Goal: Task Accomplishment & Management: Manage account settings

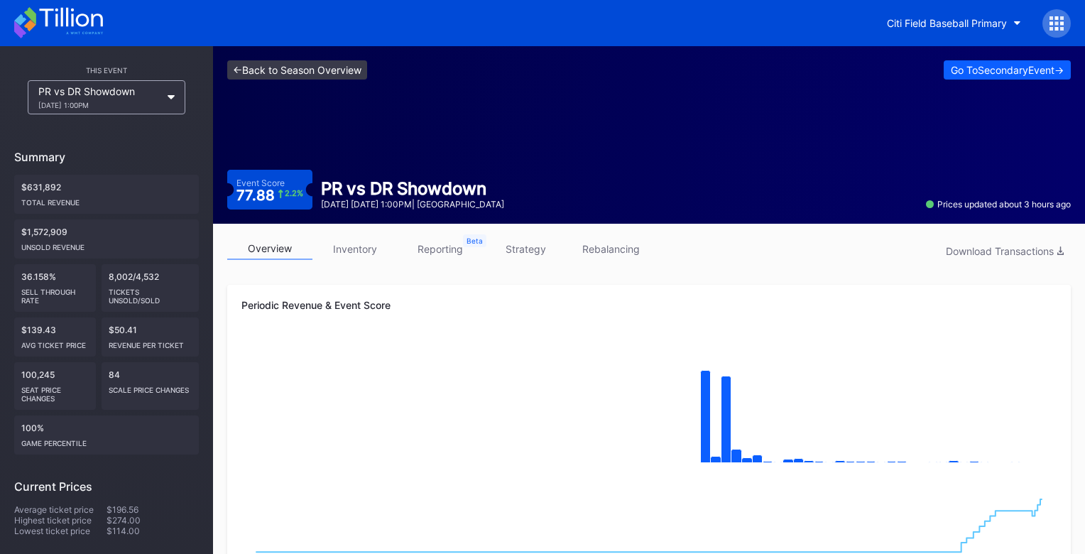
click at [291, 67] on link "<- Back to Season Overview" at bounding box center [297, 69] width 140 height 19
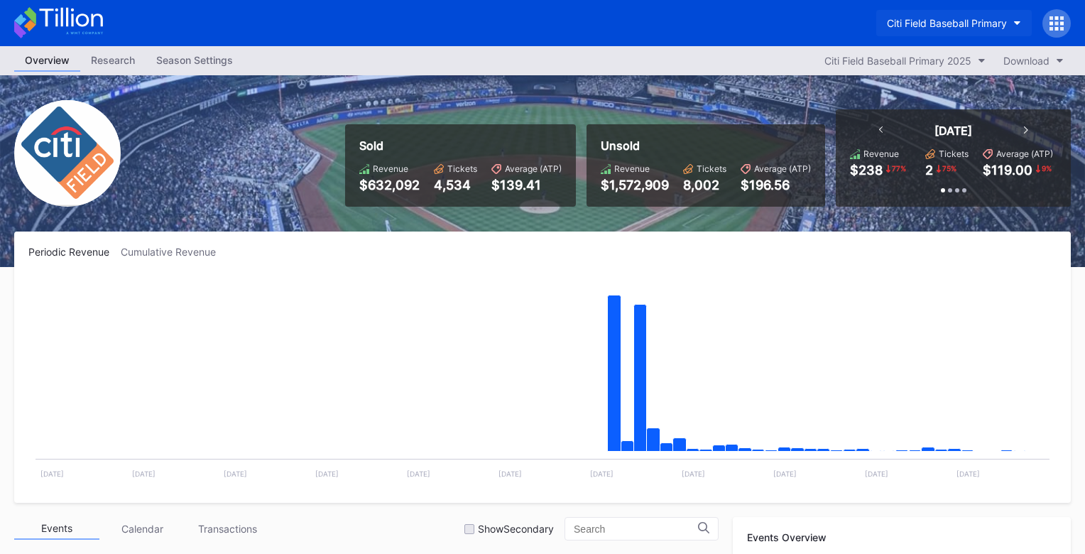
click at [896, 25] on div "Citi Field Baseball Primary" at bounding box center [947, 23] width 120 height 12
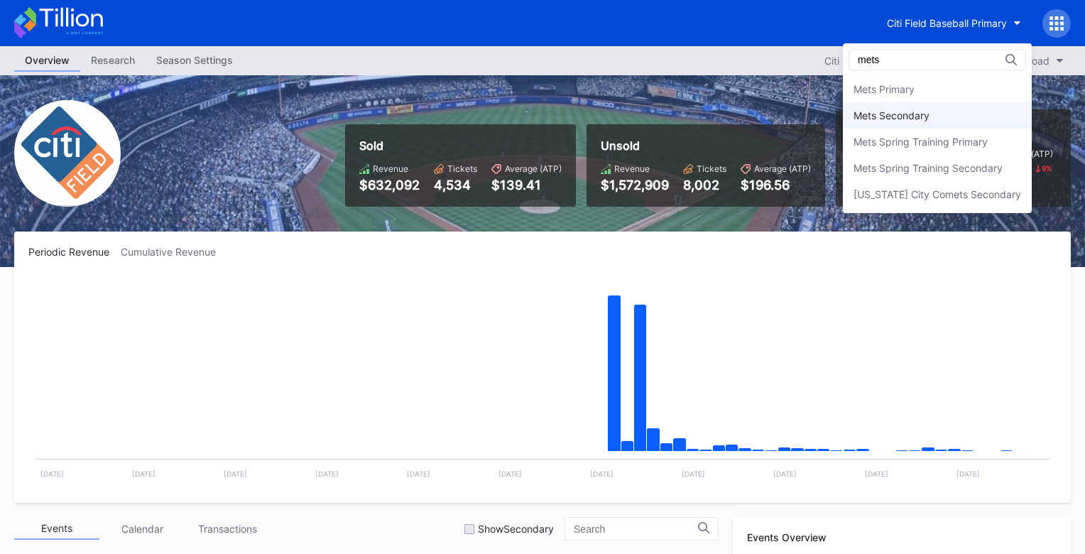
type input "mets"
click at [899, 124] on div "Mets Secondary" at bounding box center [937, 115] width 189 height 26
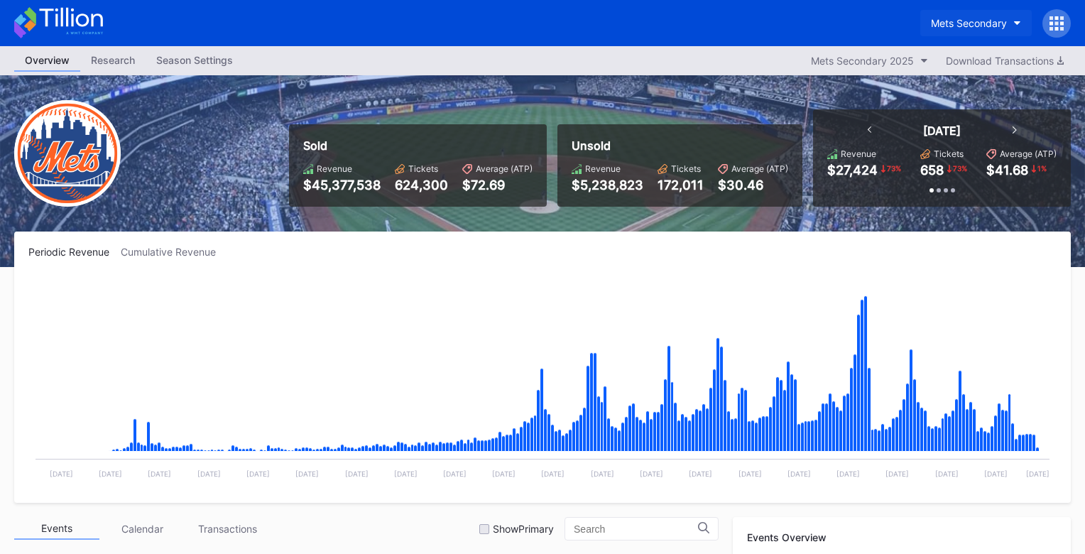
click at [943, 16] on button "Mets Secondary" at bounding box center [975, 23] width 111 height 26
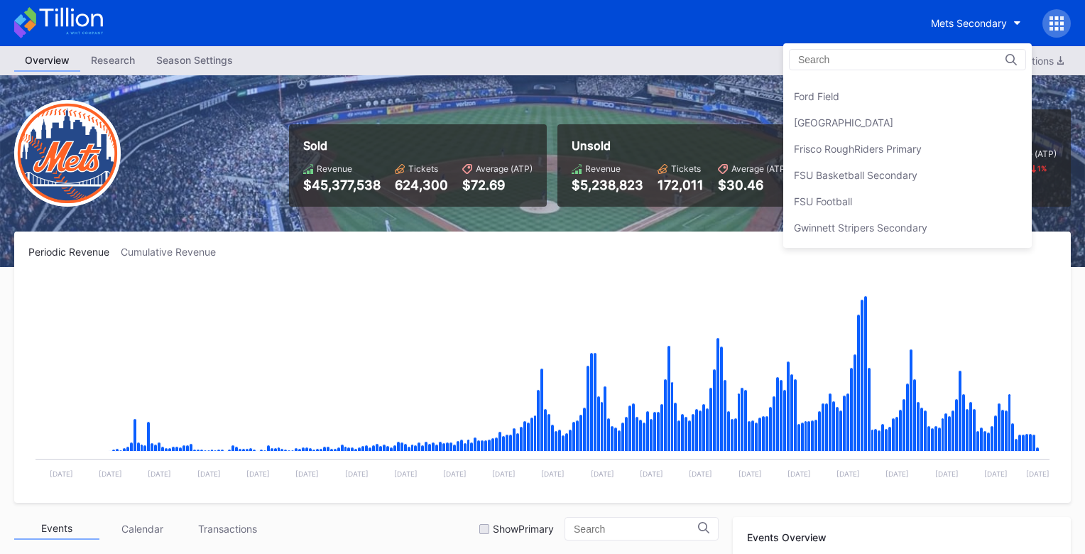
scroll to position [1580, 0]
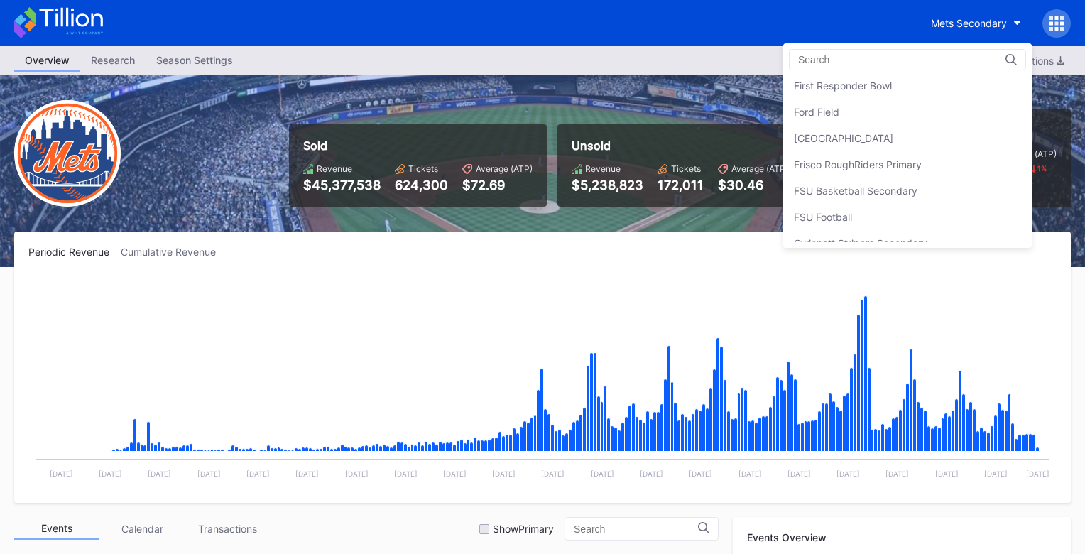
click at [893, 136] on div "[GEOGRAPHIC_DATA]" at bounding box center [843, 138] width 99 height 12
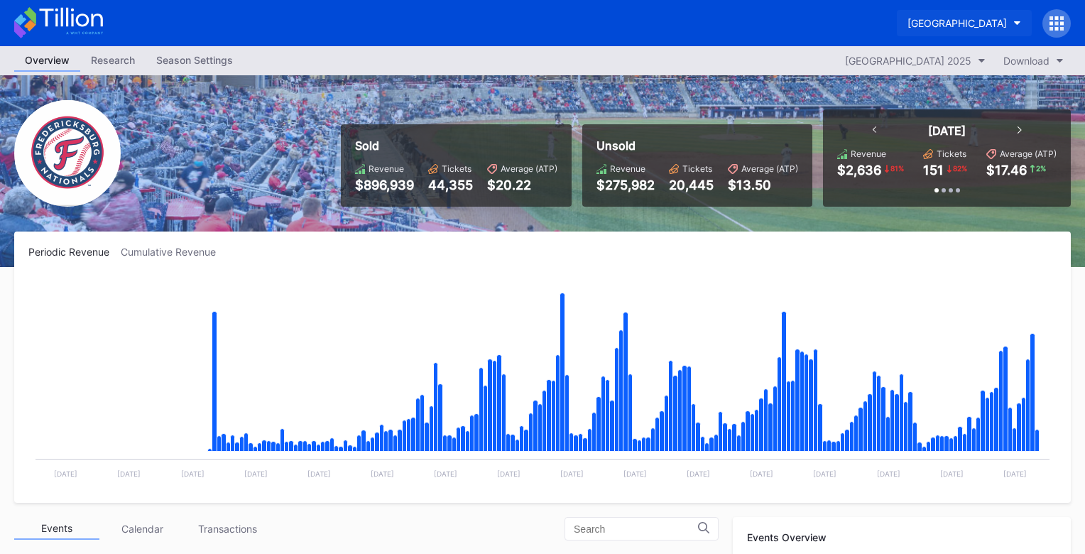
click at [897, 13] on button "[GEOGRAPHIC_DATA]" at bounding box center [964, 23] width 135 height 26
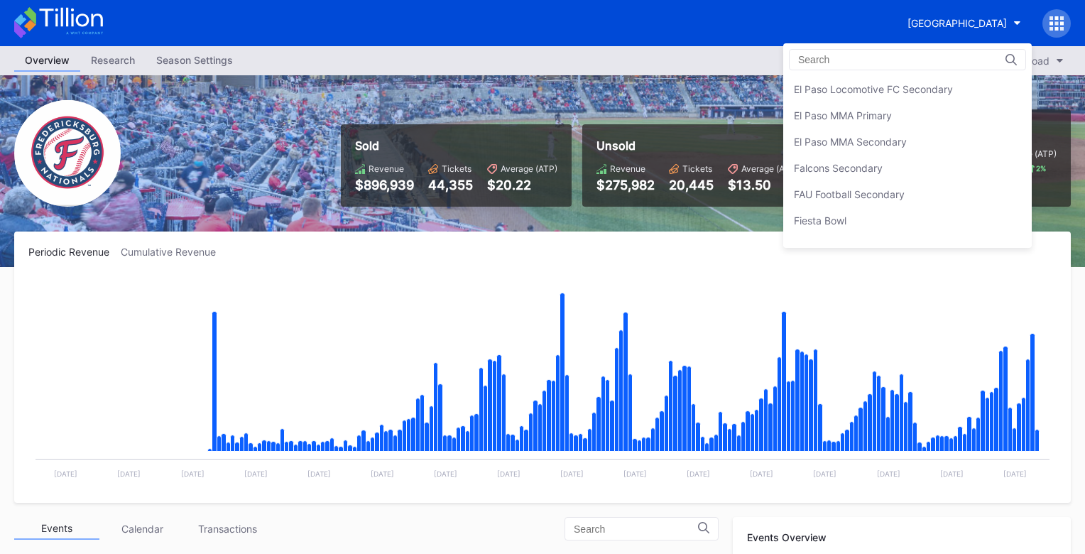
scroll to position [1416, 0]
click at [857, 165] on div "Falcons Secondary" at bounding box center [838, 170] width 89 height 12
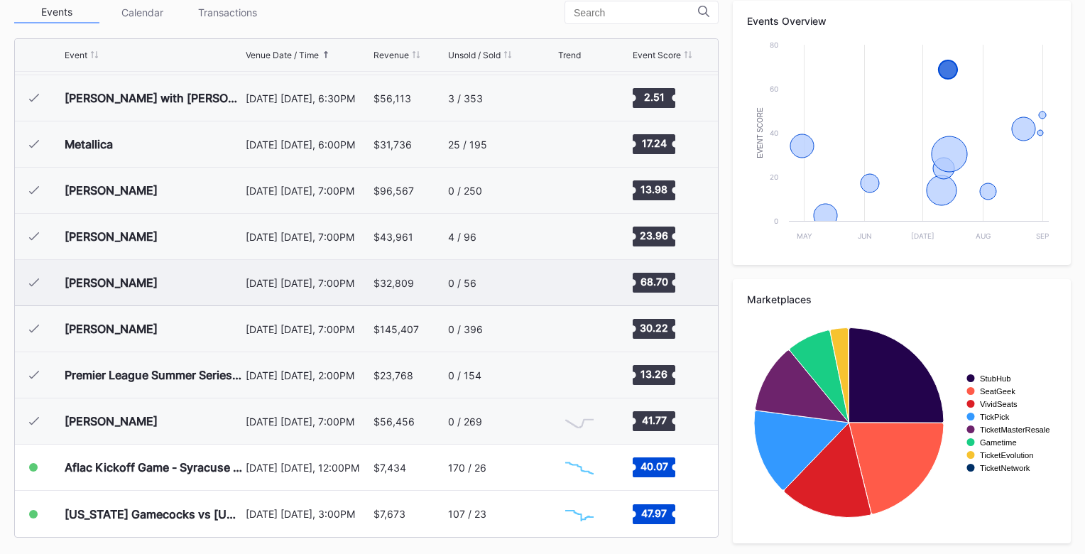
scroll to position [533, 0]
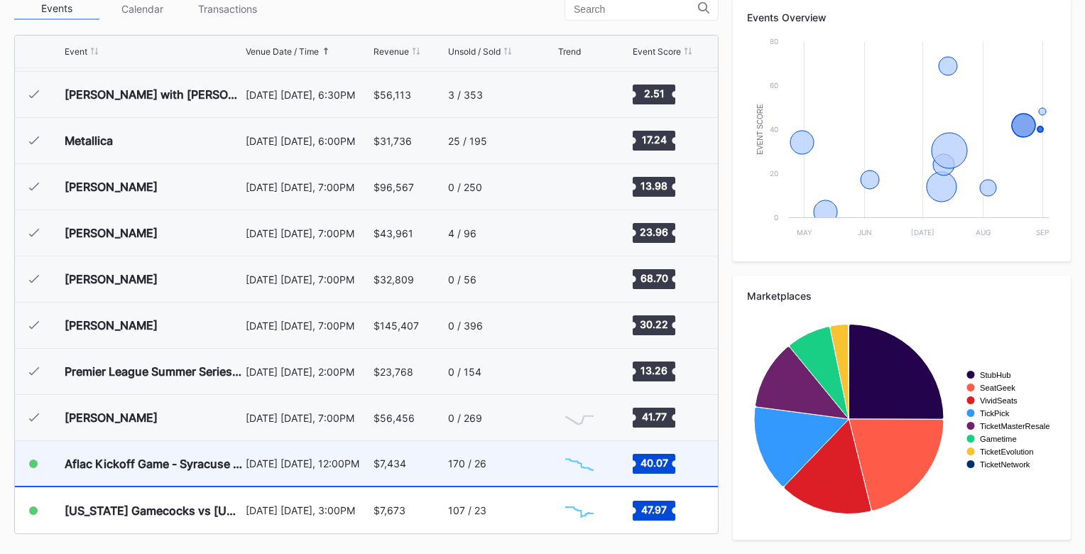
click at [502, 474] on div "170 / 26" at bounding box center [501, 463] width 106 height 45
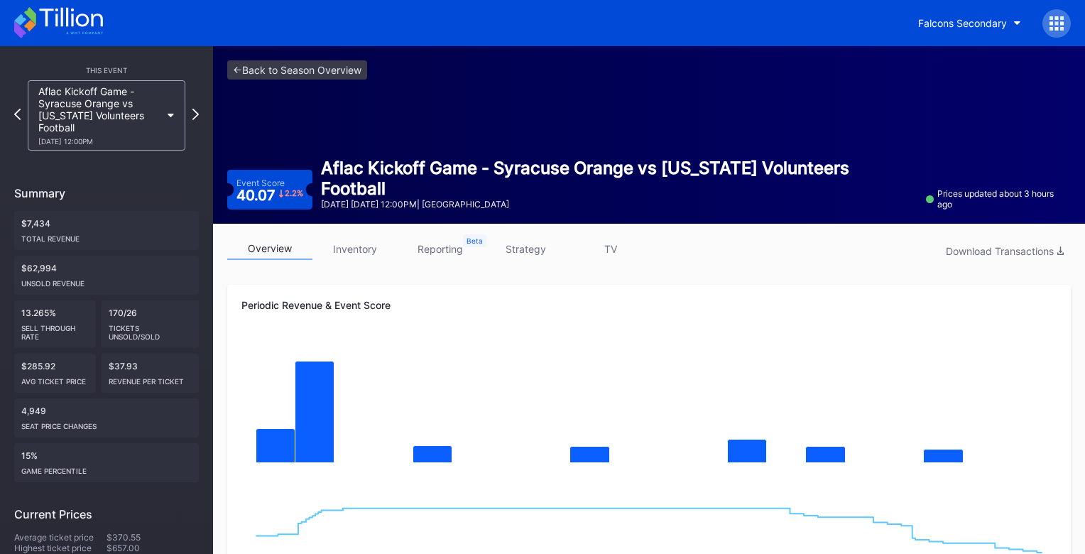
click at [530, 246] on link "strategy" at bounding box center [525, 249] width 85 height 22
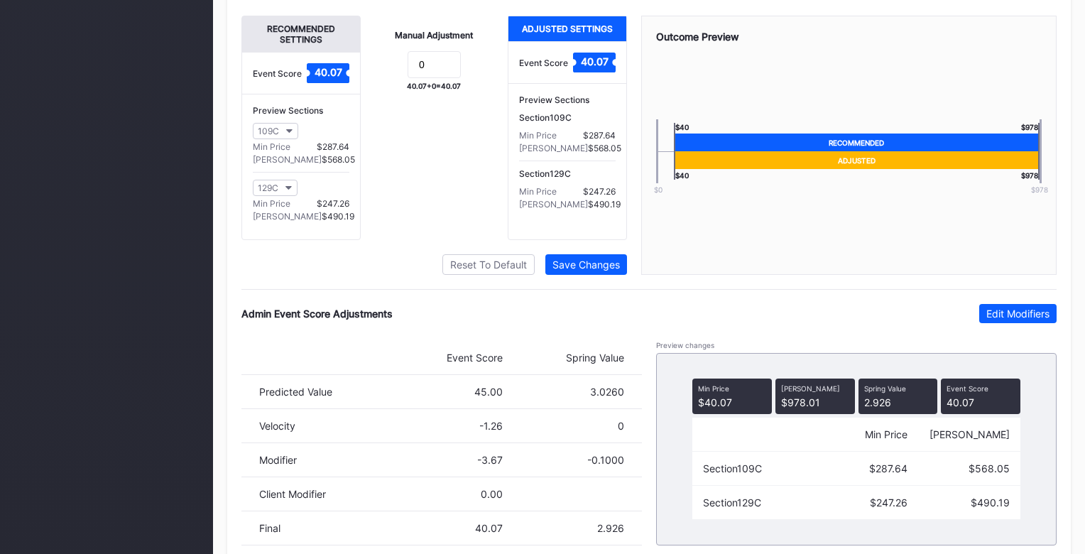
scroll to position [1019, 0]
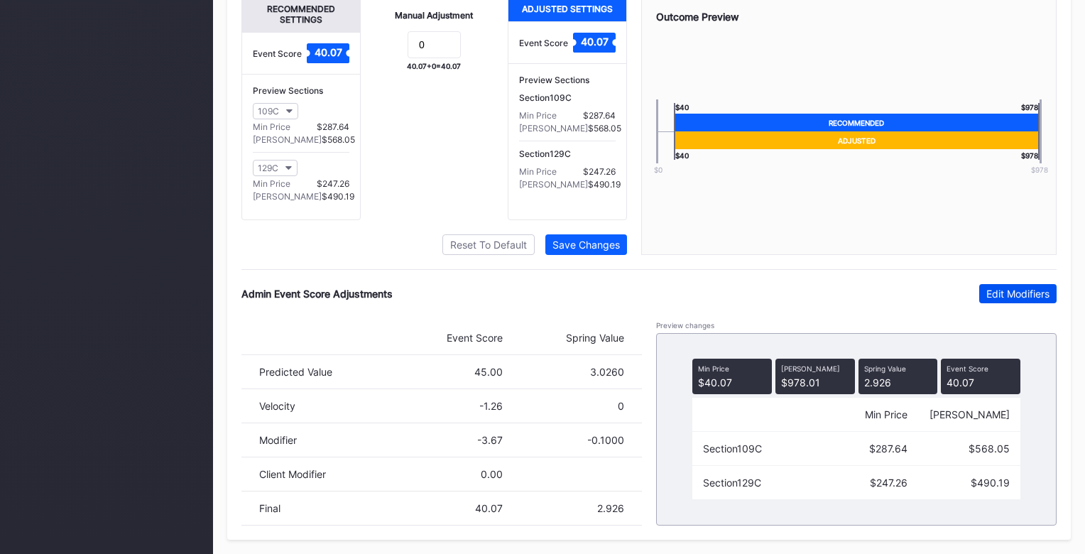
click at [1012, 300] on button "Edit Modifiers" at bounding box center [1017, 293] width 77 height 19
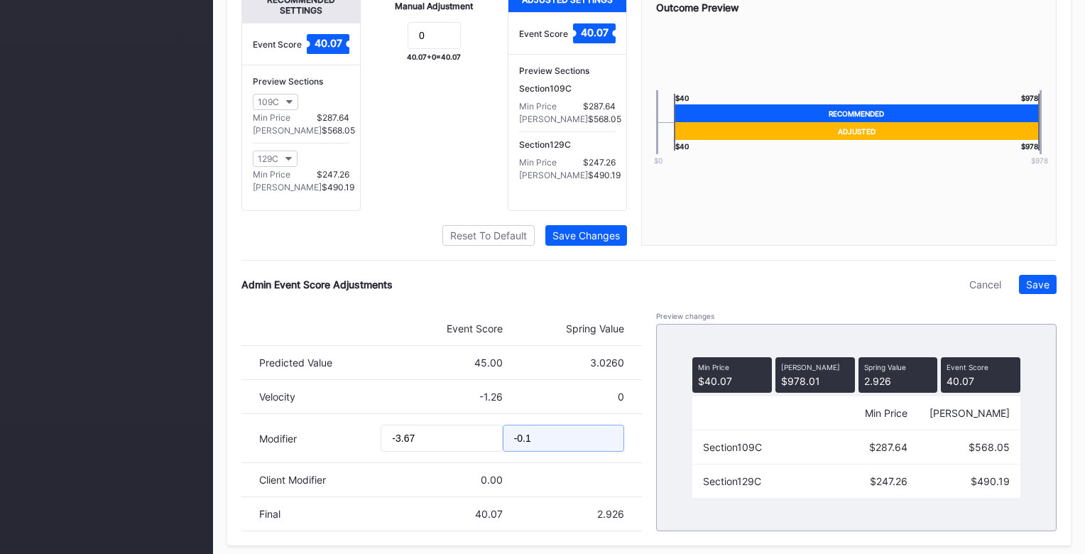
click at [596, 451] on input "-0.1" at bounding box center [563, 438] width 121 height 27
type input "-0.2"
click at [1053, 282] on div "Pricing Strategy Pricing Status Turn this toggle off to prevent any pricing mod…" at bounding box center [648, 89] width 843 height 914
click at [1042, 290] on div "Save" at bounding box center [1037, 284] width 23 height 12
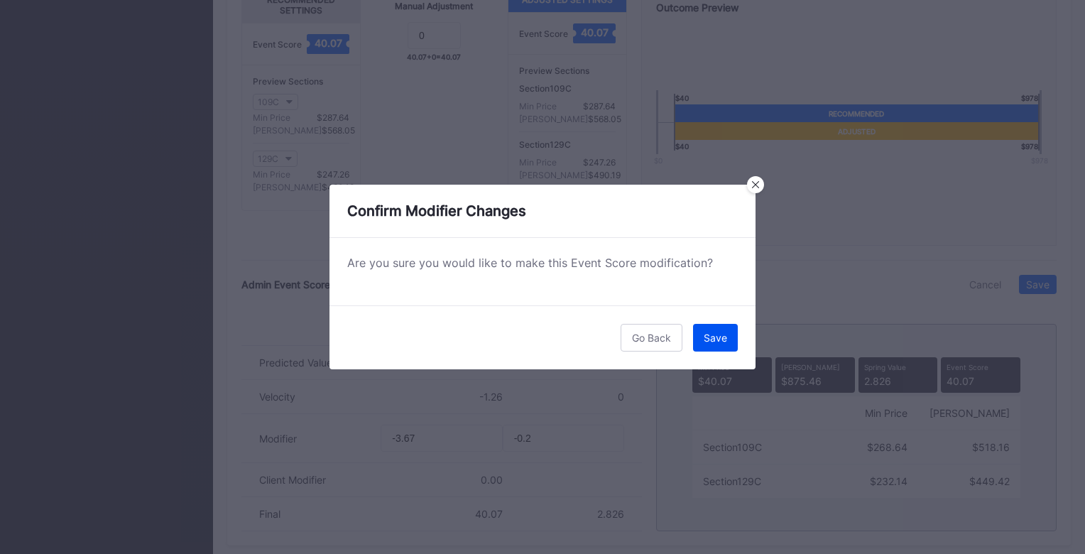
click at [733, 344] on button "Save" at bounding box center [715, 338] width 45 height 28
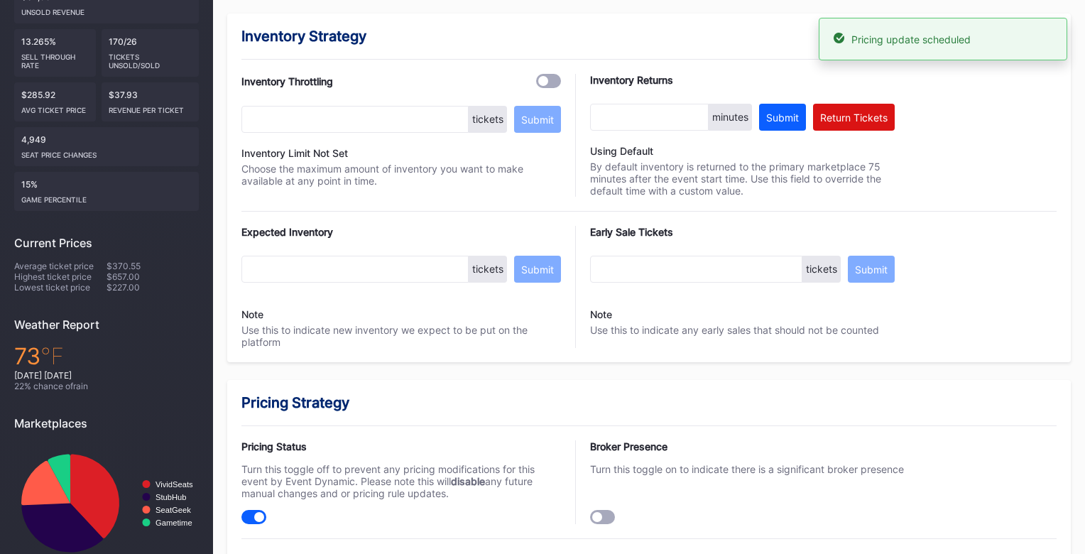
scroll to position [0, 0]
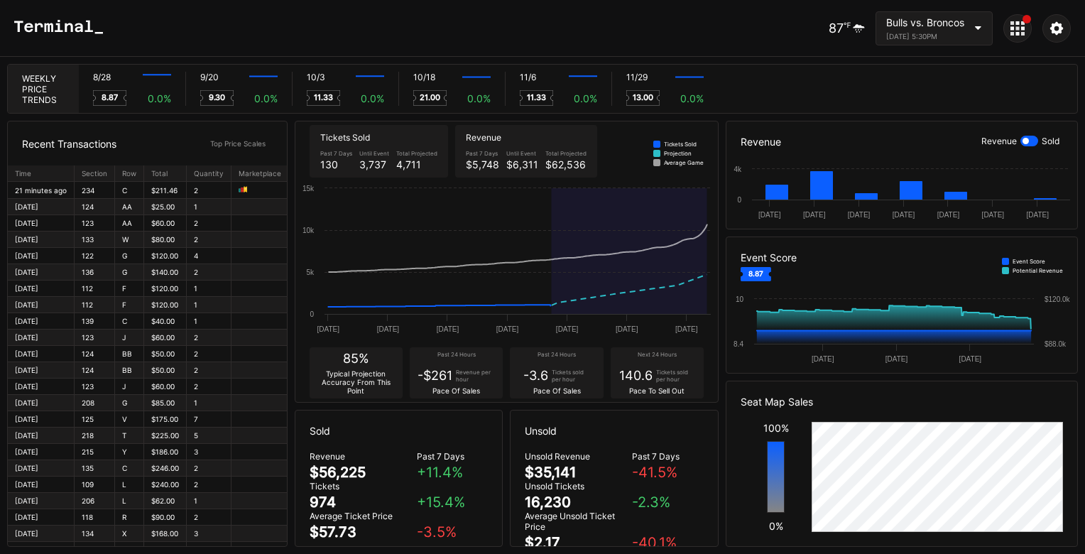
click at [1013, 22] on icon at bounding box center [1012, 23] width 4 height 4
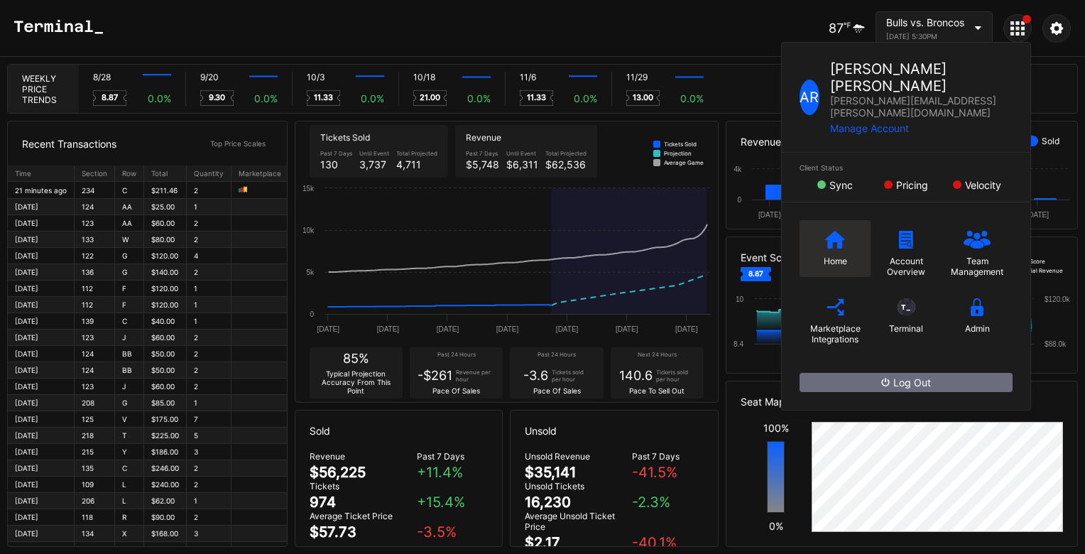
click at [831, 231] on icon at bounding box center [835, 240] width 20 height 18
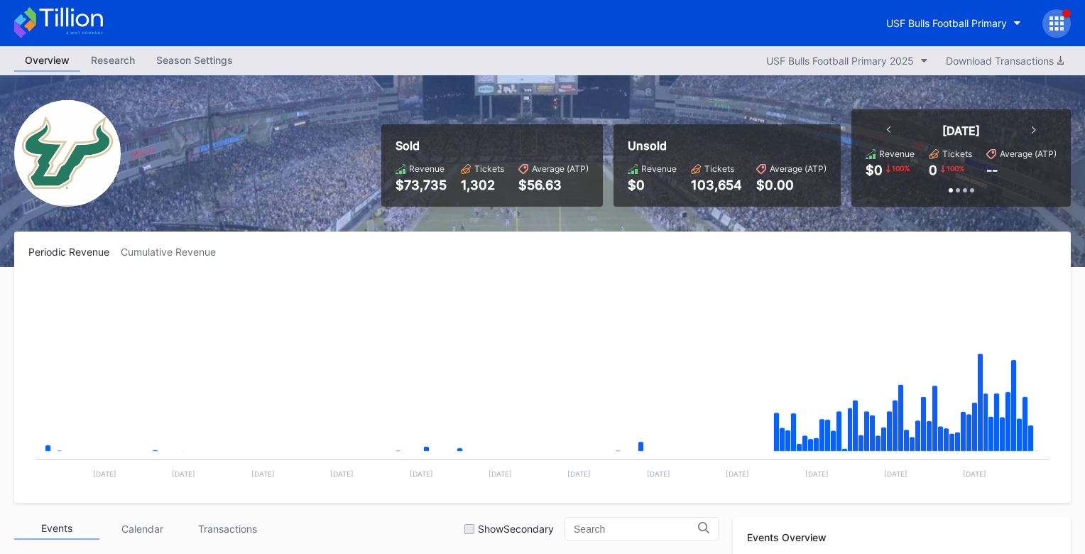
scroll to position [199, 0]
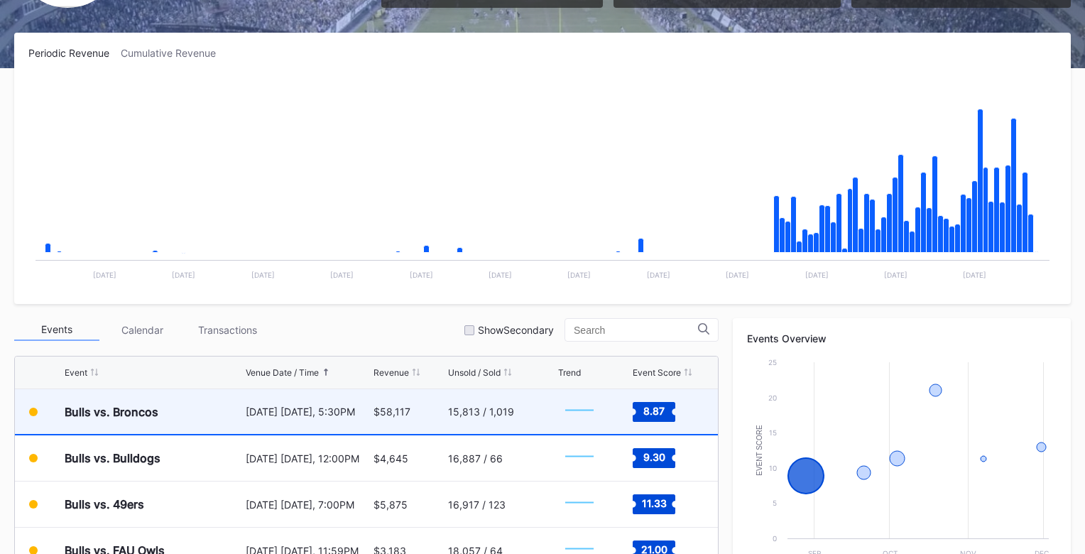
click at [354, 402] on div "[DATE] [DATE], 5:30PM" at bounding box center [308, 411] width 124 height 45
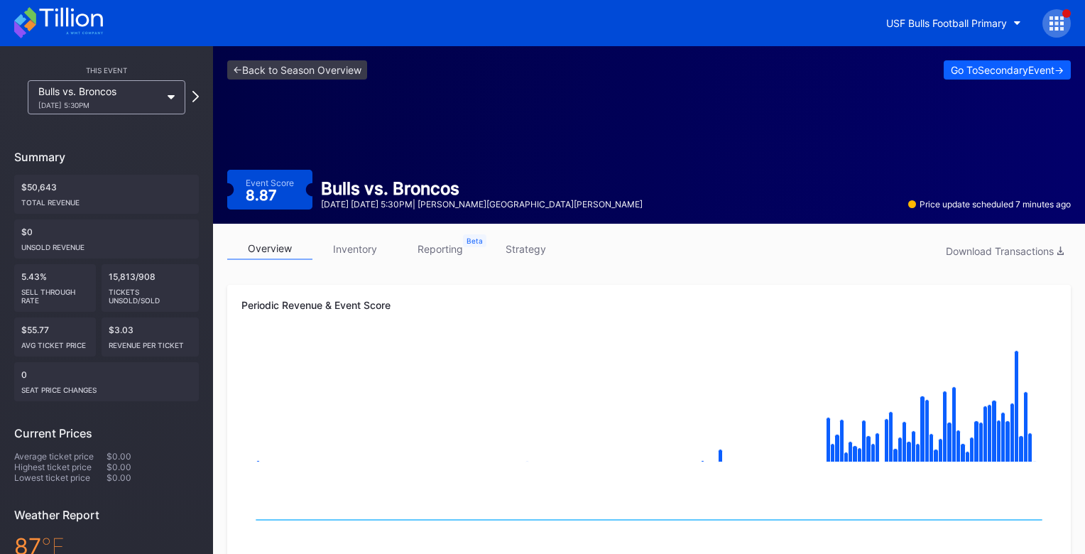
click at [335, 59] on div "<- Back to Season Overview Go To Secondary Event -> Event Score 8.87 Bulls vs. …" at bounding box center [649, 134] width 872 height 177
click at [335, 68] on link "<- Back to Season Overview" at bounding box center [297, 69] width 140 height 19
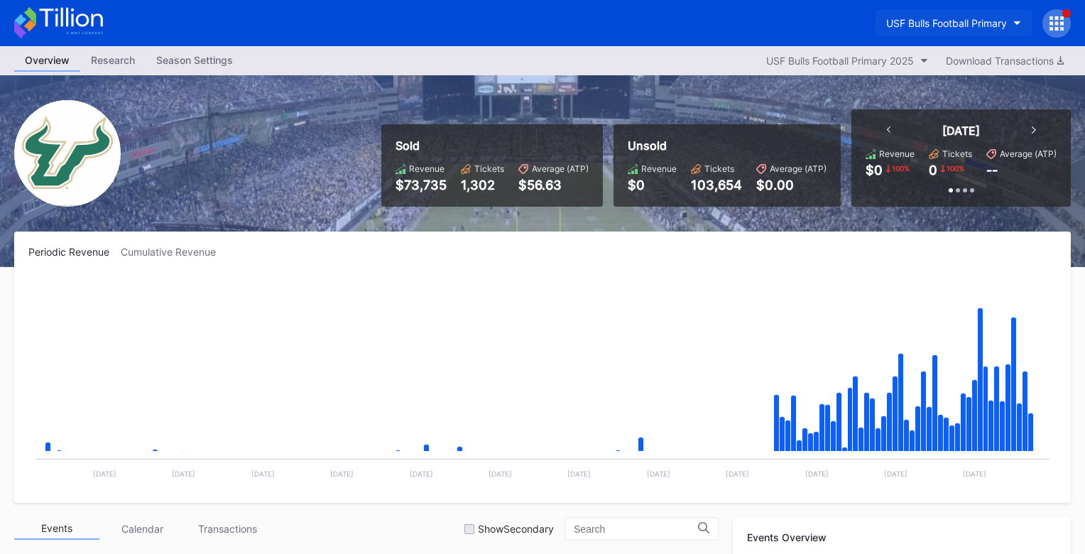
click at [957, 18] on div "USF Bulls Football Primary" at bounding box center [946, 23] width 121 height 12
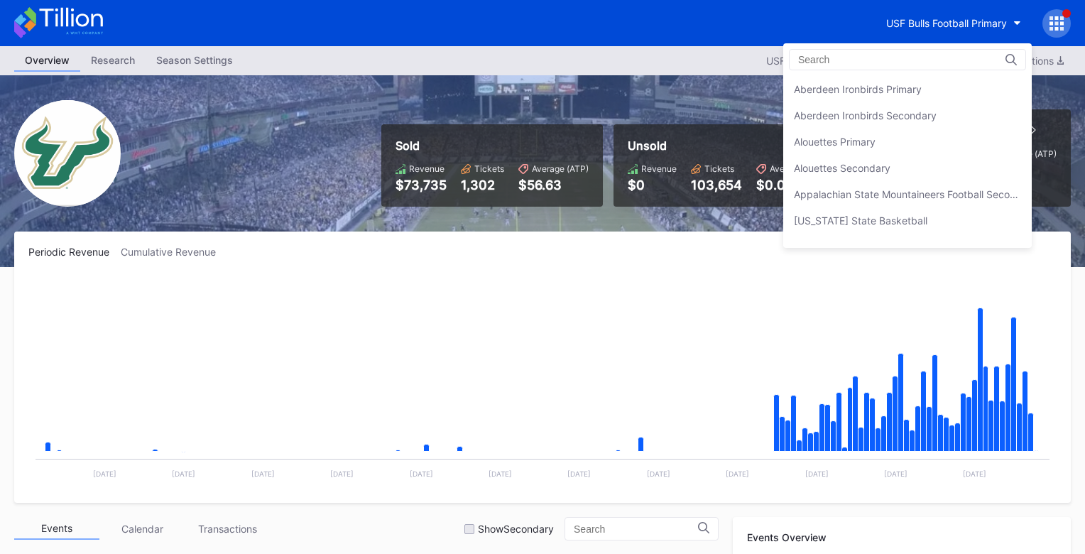
scroll to position [4702, 0]
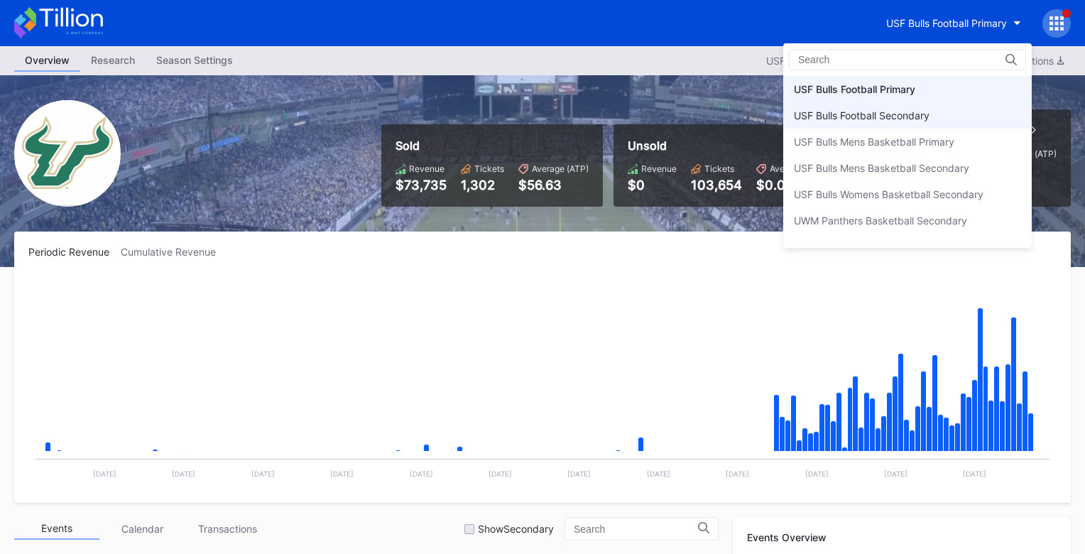
click at [929, 122] on div "USF Bulls Football Secondary" at bounding box center [907, 115] width 248 height 26
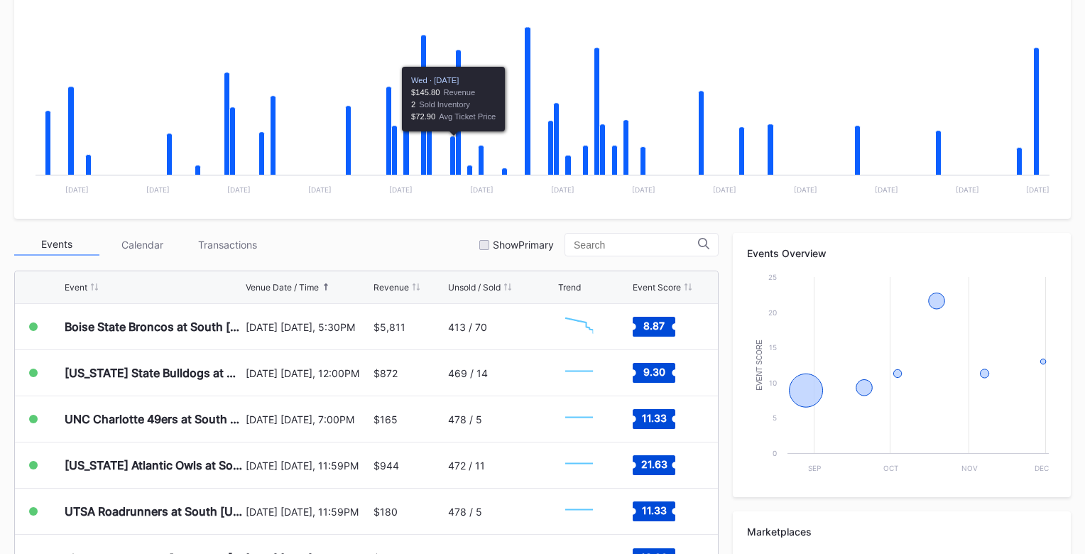
scroll to position [368, 0]
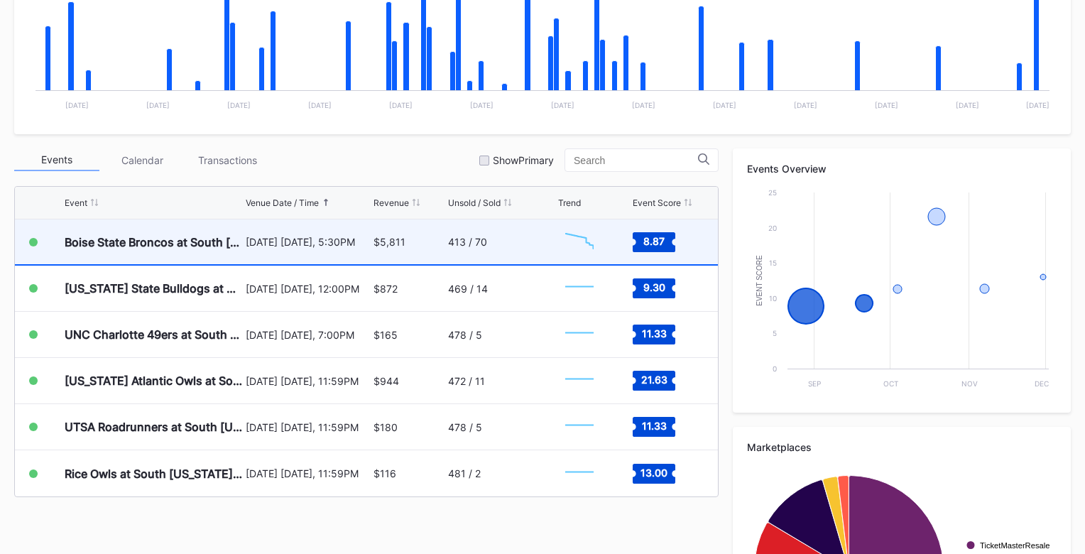
click at [423, 253] on div "$5,811" at bounding box center [408, 241] width 71 height 45
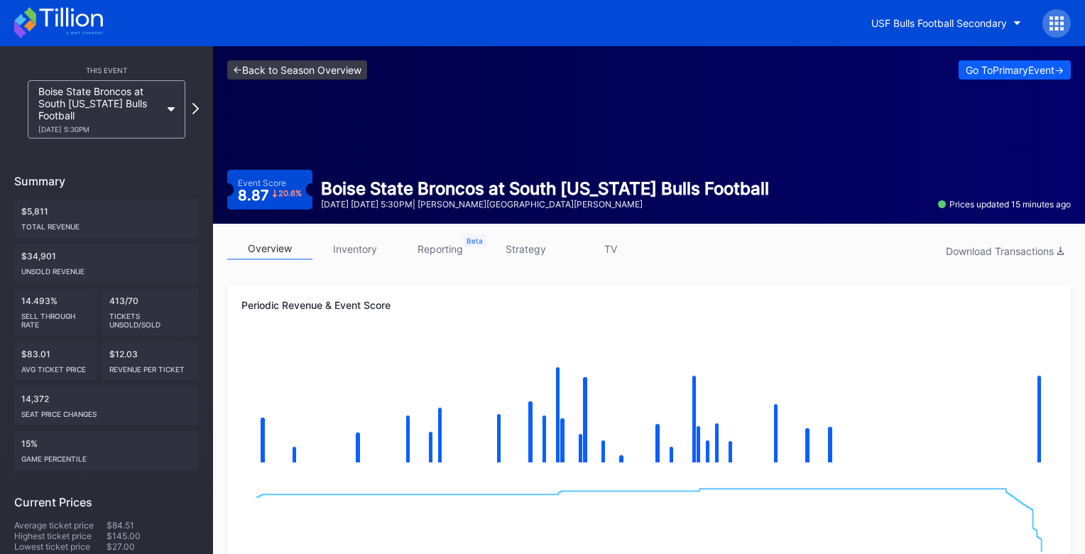
click at [324, 71] on link "<- Back to Season Overview" at bounding box center [297, 69] width 140 height 19
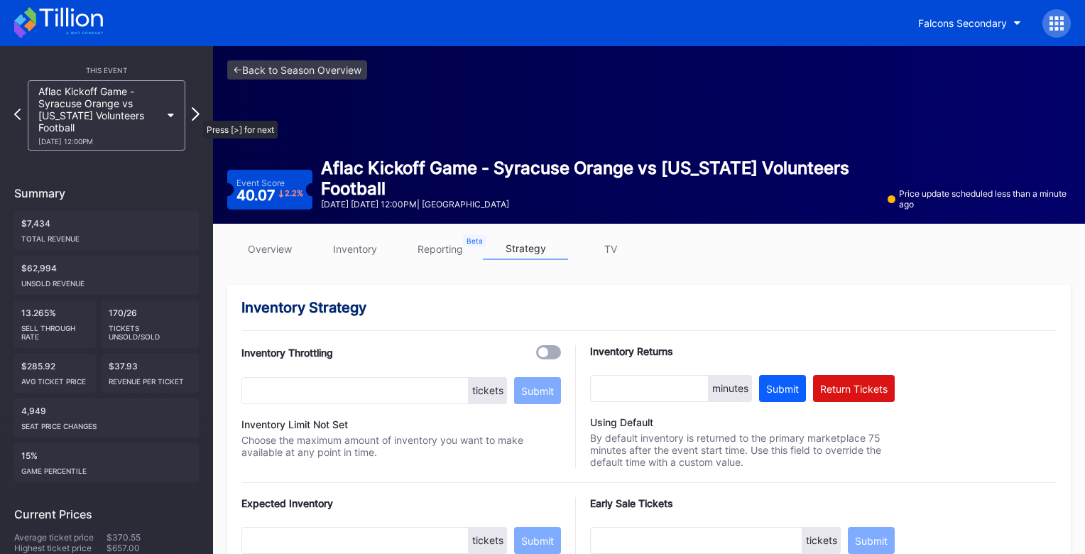
click at [196, 114] on icon at bounding box center [196, 113] width 8 height 13
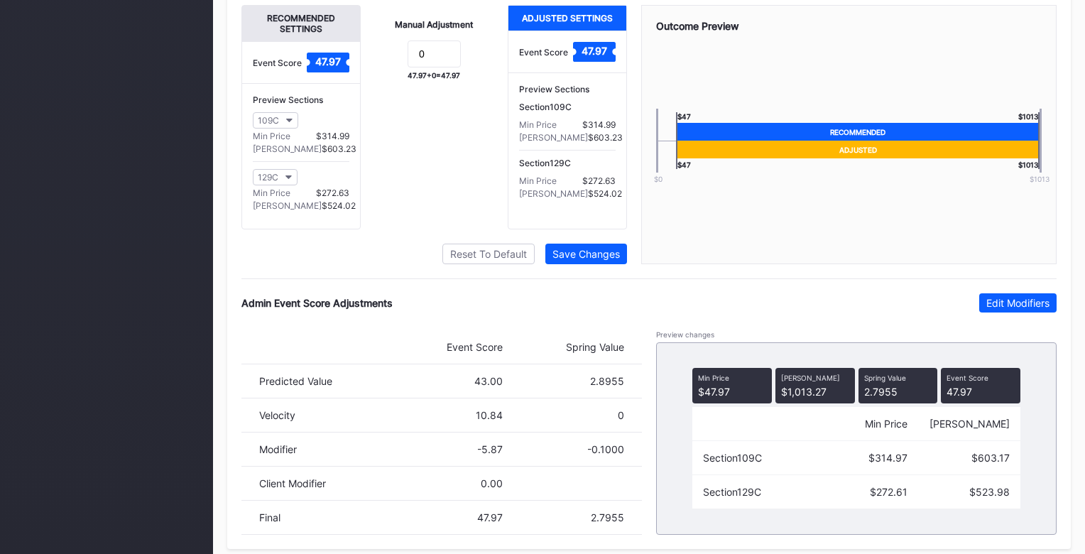
scroll to position [1019, 0]
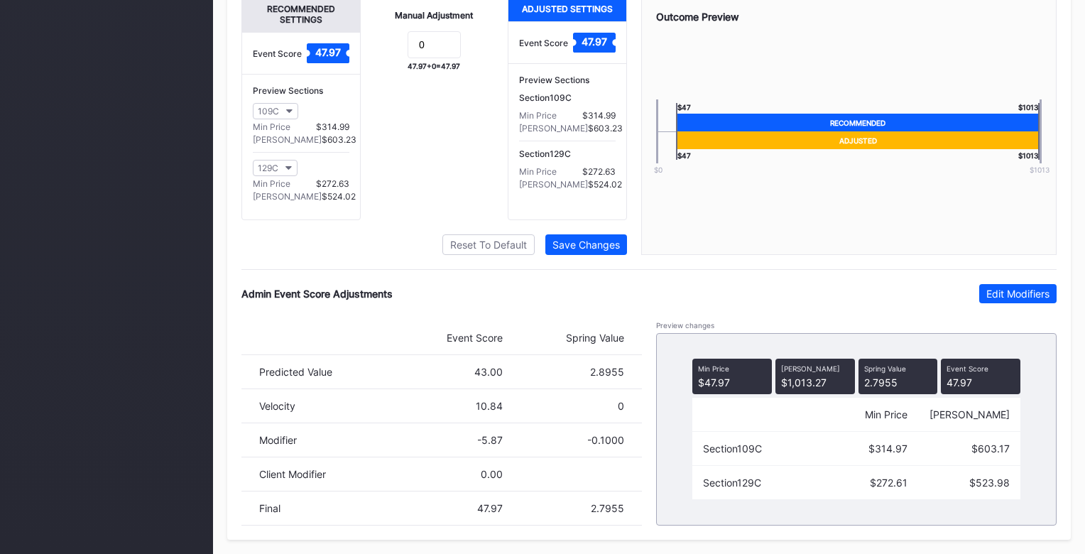
click at [1006, 305] on div "Admin Event Score Adjustments Edit Modifiers Event Score Spring Value Predicted…" at bounding box center [648, 404] width 815 height 241
click at [990, 289] on div "Edit Modifiers" at bounding box center [1017, 294] width 63 height 12
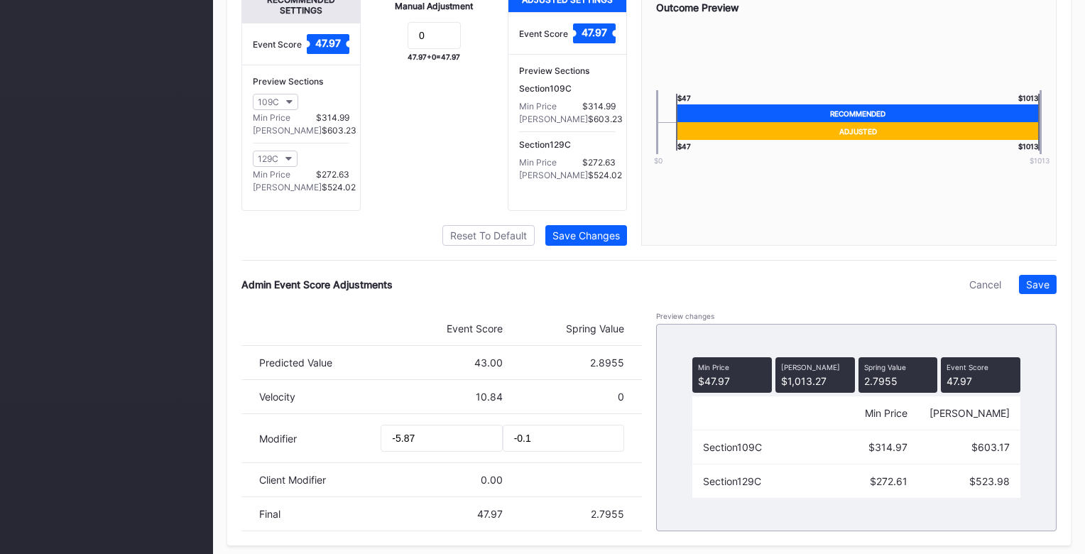
click at [557, 461] on div "Modifier -5.87 -0.1" at bounding box center [441, 438] width 400 height 49
click at [574, 451] on input "-0.1" at bounding box center [563, 438] width 121 height 27
type input "-0.2"
click at [1046, 290] on div "Save" at bounding box center [1037, 284] width 23 height 12
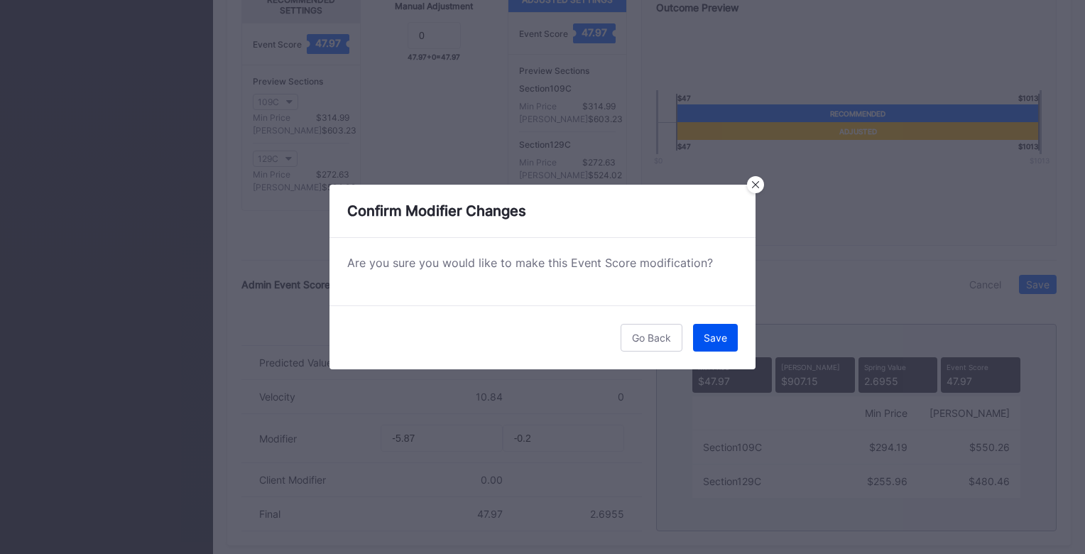
click at [720, 334] on div "Save" at bounding box center [715, 338] width 23 height 12
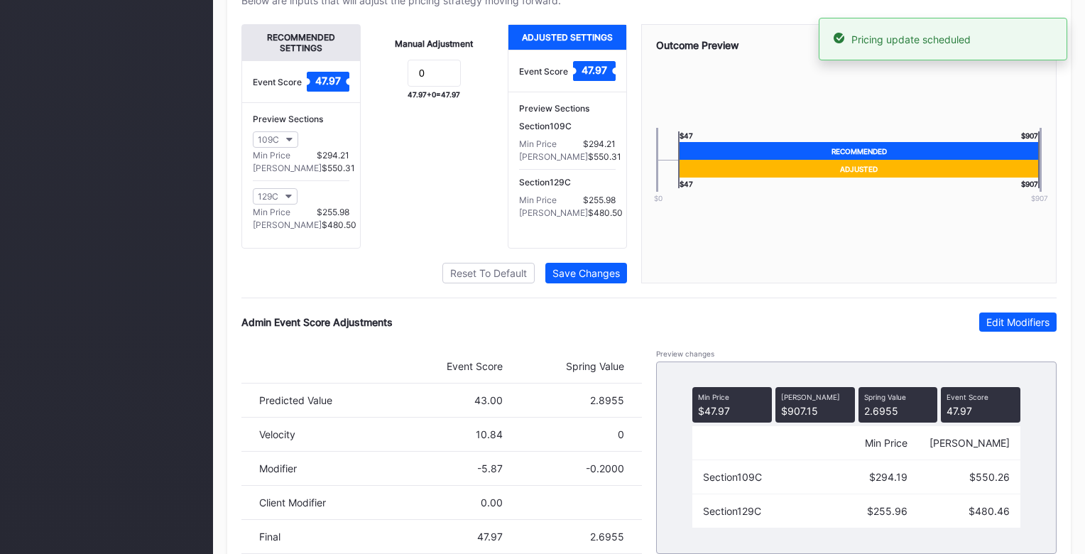
scroll to position [0, 0]
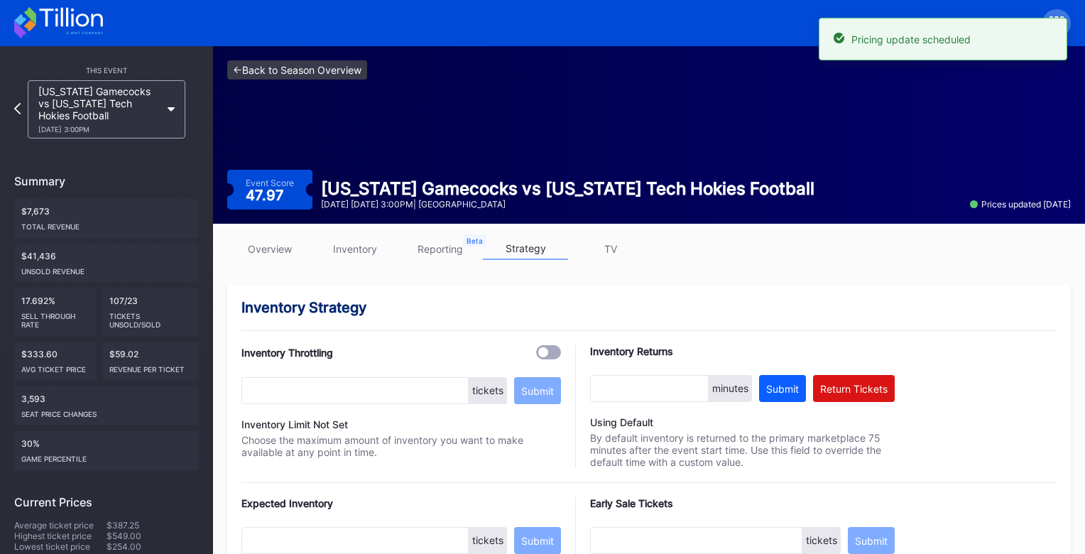
click at [334, 75] on link "<- Back to Season Overview" at bounding box center [297, 69] width 140 height 19
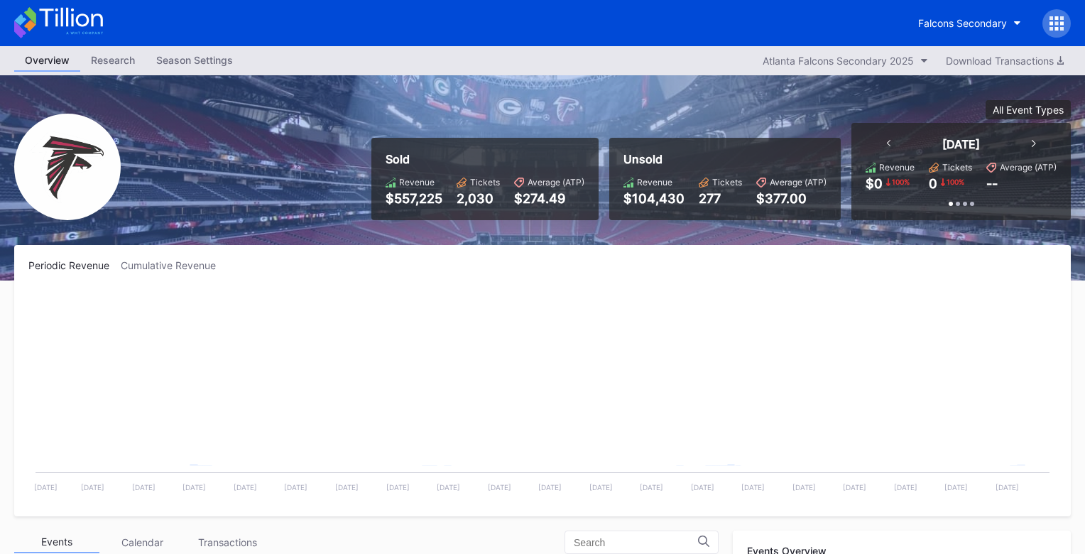
scroll to position [43, 0]
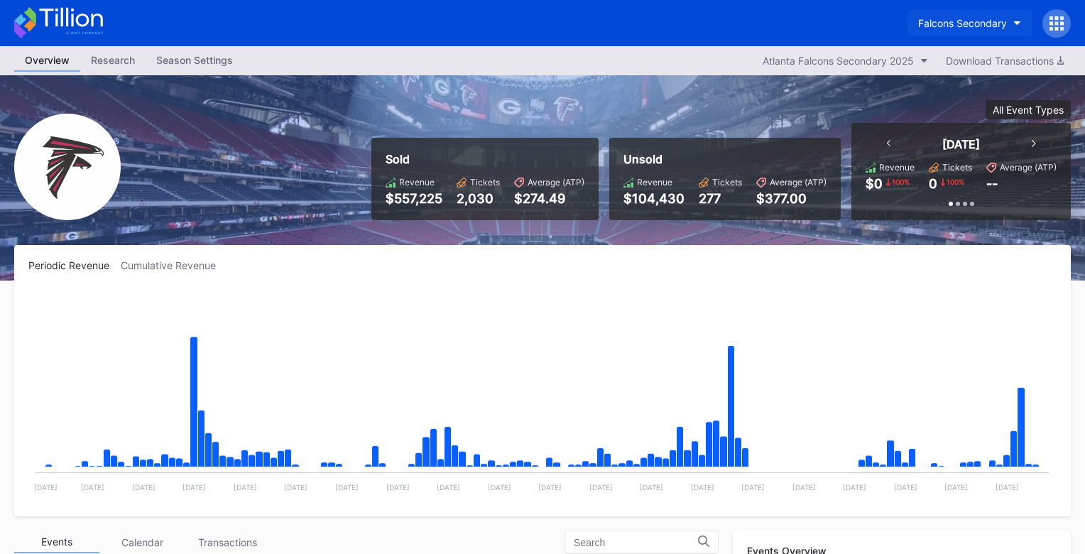
click at [953, 15] on button "Falcons Secondary" at bounding box center [969, 23] width 124 height 26
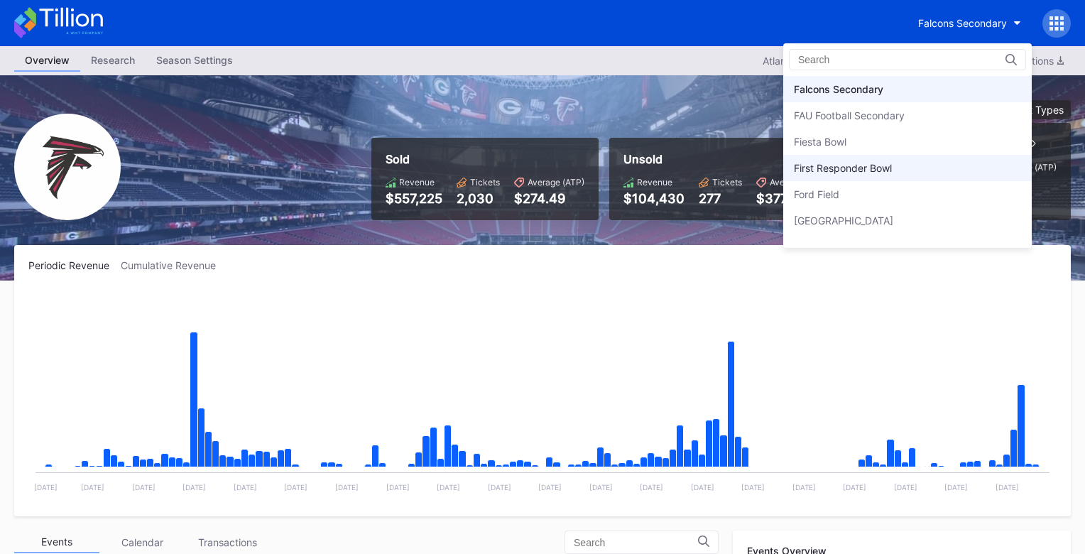
scroll to position [1471, 0]
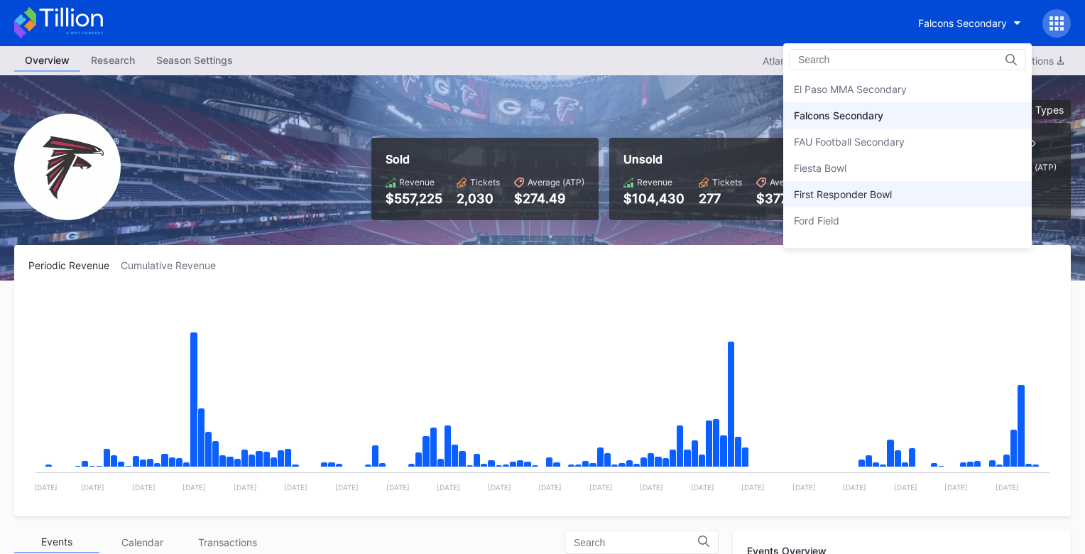
click at [850, 163] on div "Fiesta Bowl" at bounding box center [907, 168] width 248 height 26
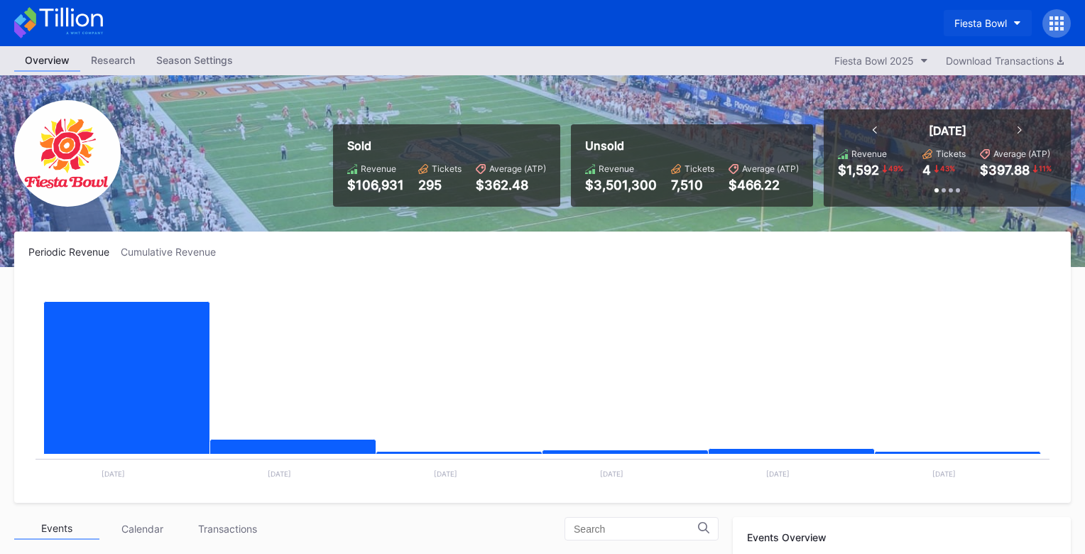
click at [965, 21] on div "Fiesta Bowl" at bounding box center [980, 23] width 53 height 12
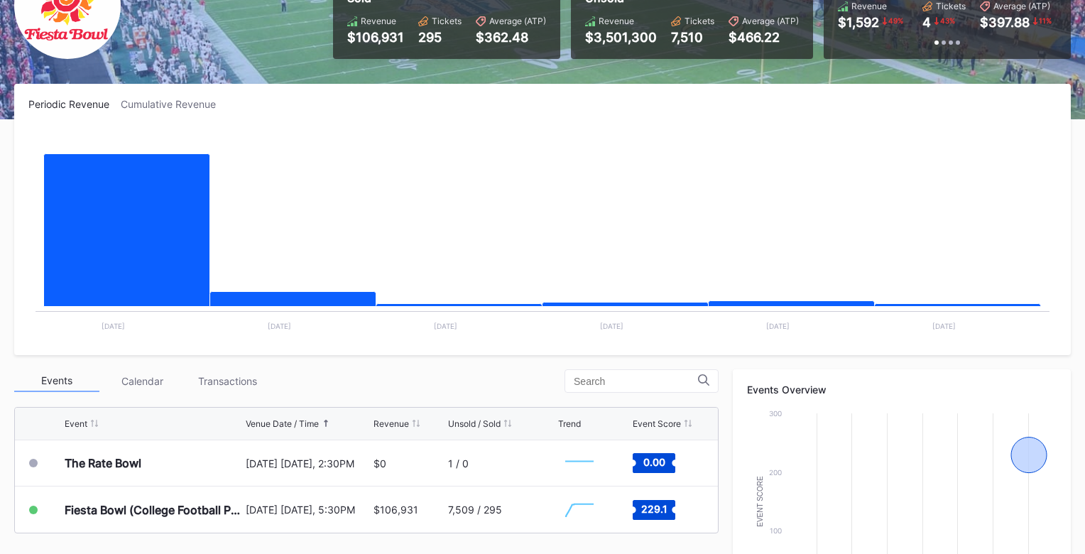
scroll to position [266, 0]
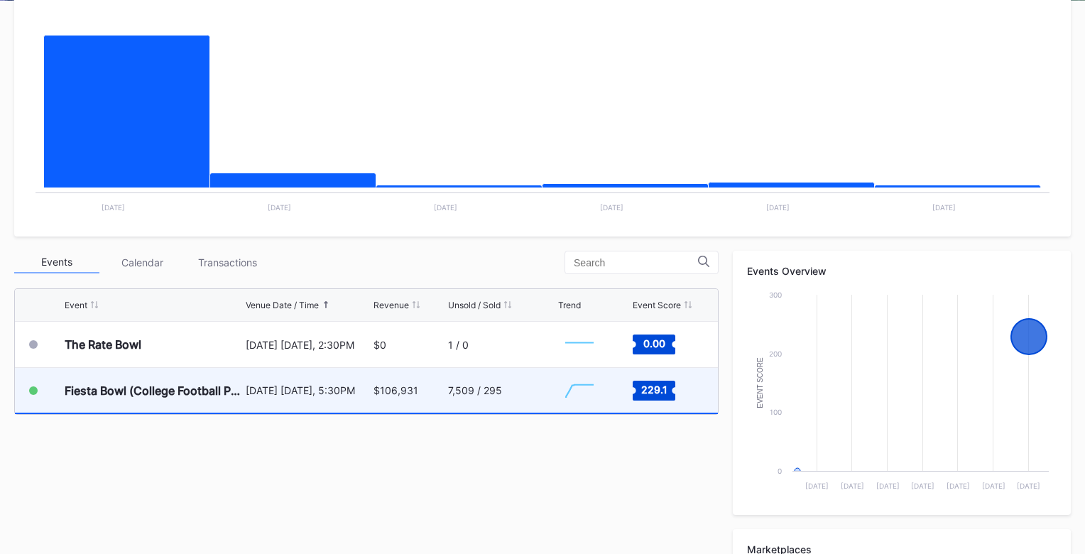
click at [518, 385] on div "7,509 / 295" at bounding box center [501, 390] width 106 height 45
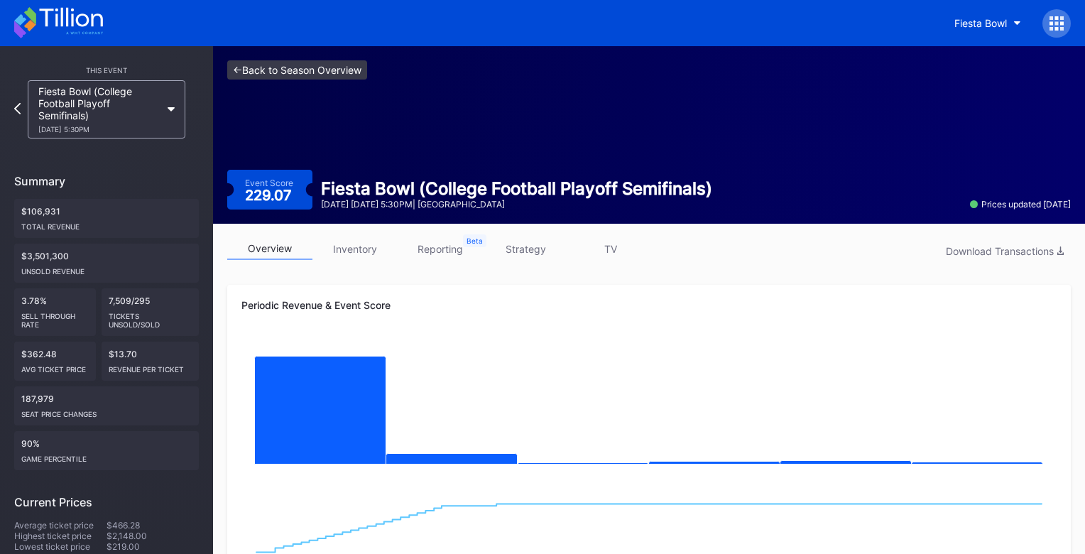
click at [348, 70] on link "<- Back to Season Overview" at bounding box center [297, 69] width 140 height 19
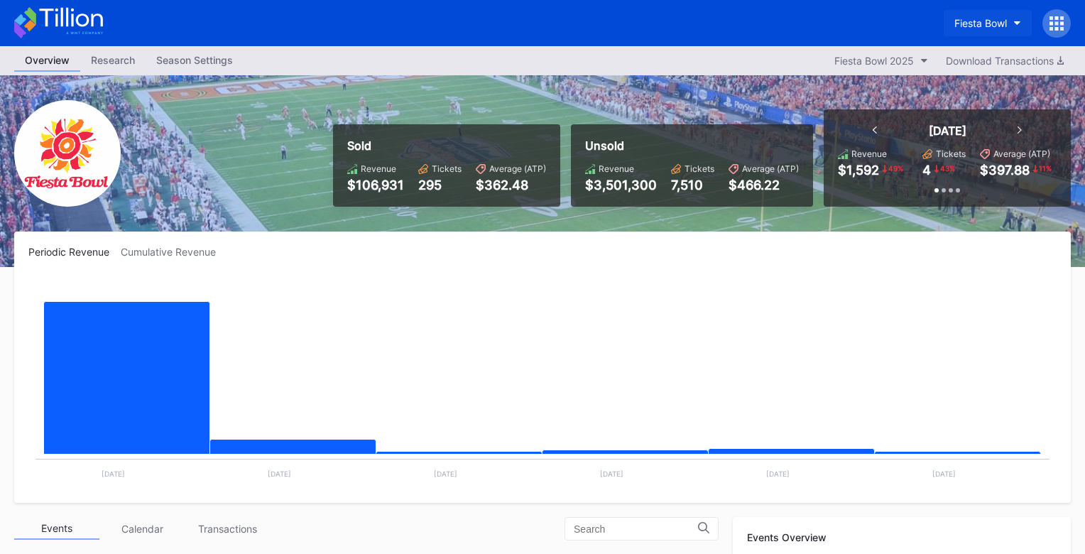
click at [965, 21] on div "Fiesta Bowl" at bounding box center [980, 23] width 53 height 12
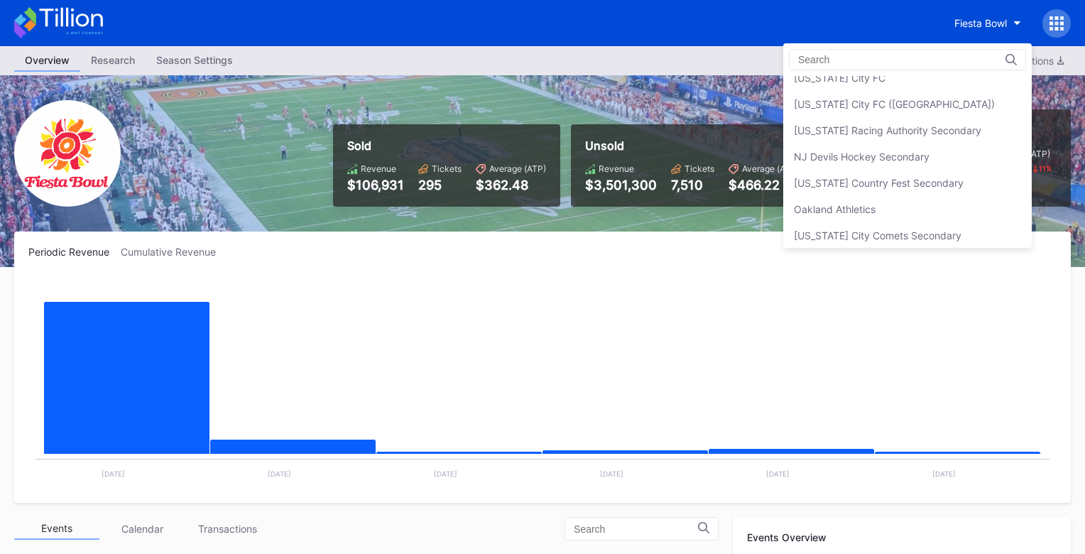
scroll to position [2745, 0]
click at [915, 161] on div "NJ Devils Hockey Secondary" at bounding box center [907, 154] width 248 height 26
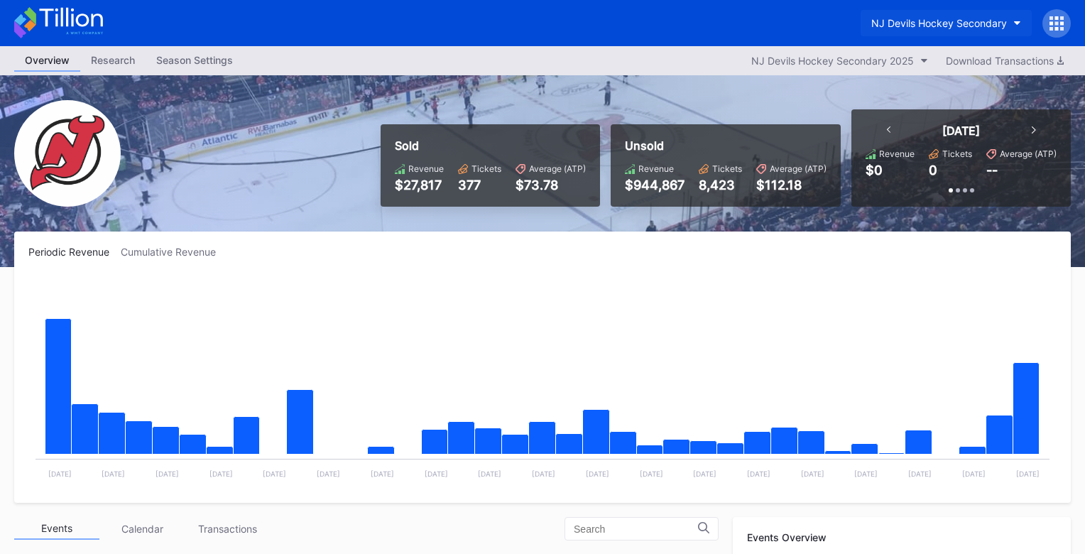
click at [934, 28] on div "NJ Devils Hockey Secondary" at bounding box center [939, 23] width 136 height 12
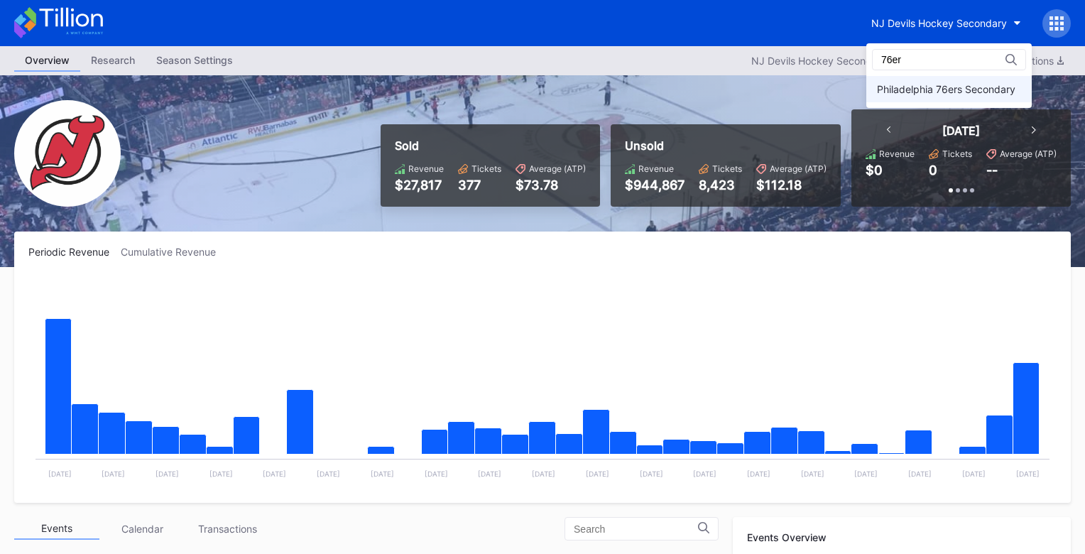
type input "76er"
click at [951, 84] on div "Philadelphia 76ers Secondary" at bounding box center [946, 89] width 138 height 12
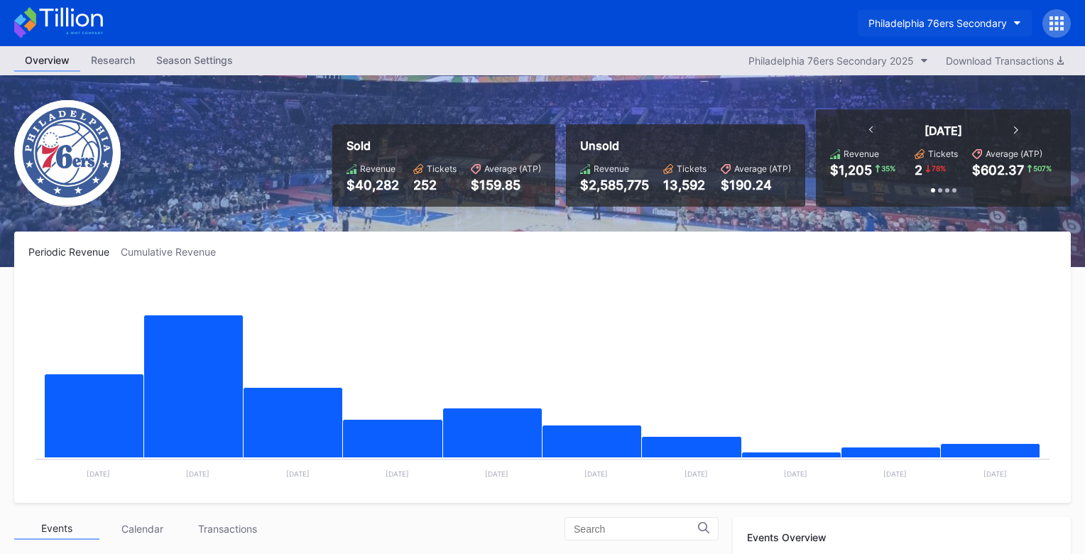
click at [906, 22] on div "Philadelphia 76ers Secondary" at bounding box center [937, 23] width 138 height 12
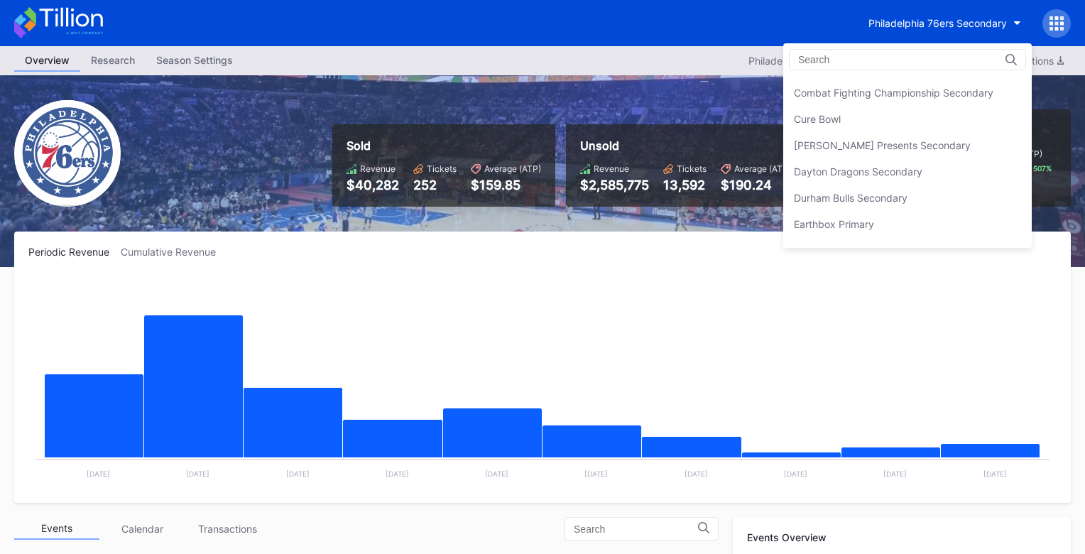
scroll to position [960, 0]
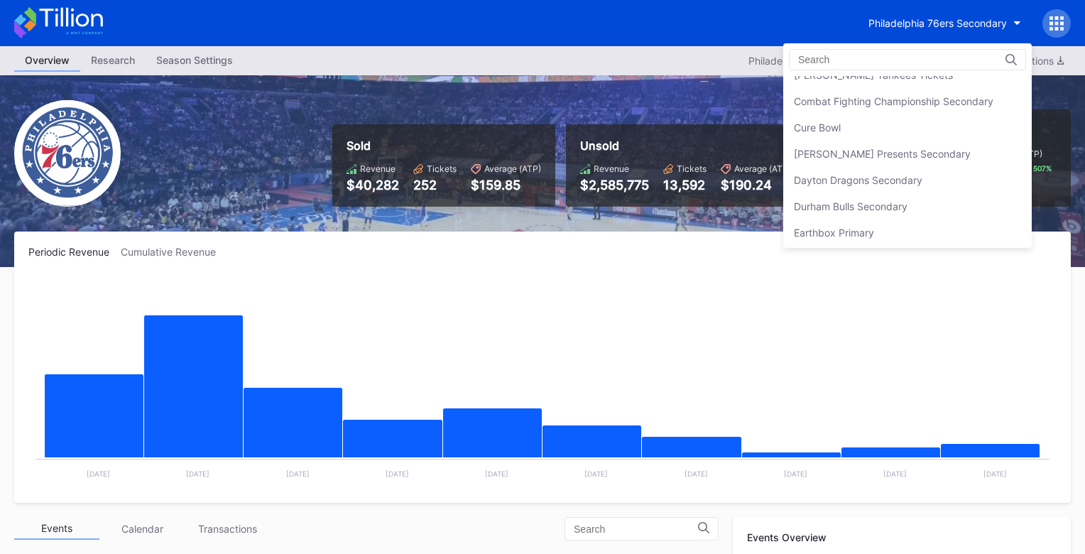
click at [901, 160] on div "[PERSON_NAME] Presents Secondary" at bounding box center [907, 154] width 248 height 26
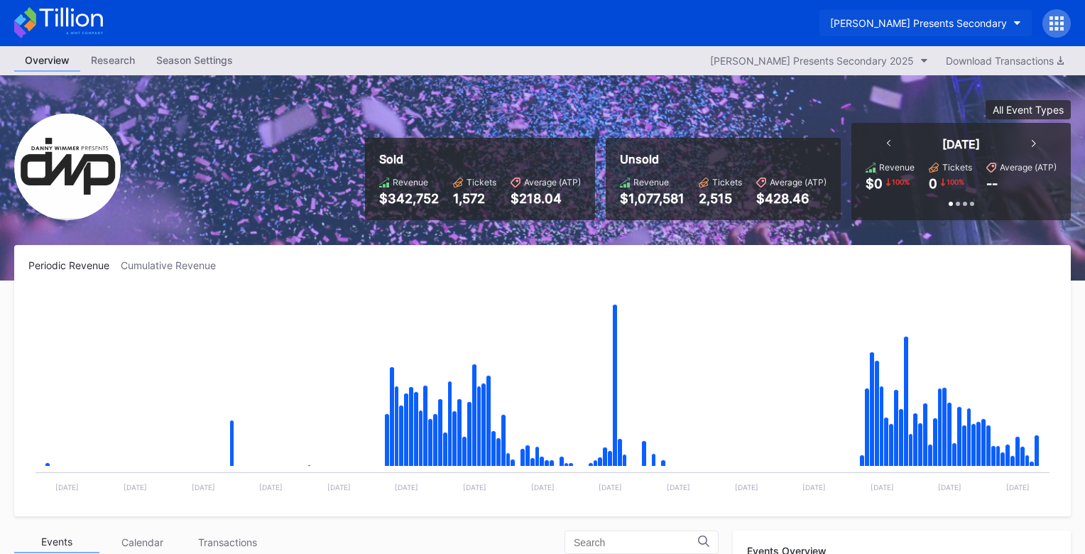
click at [902, 25] on div "[PERSON_NAME] Presents Secondary" at bounding box center [918, 23] width 177 height 12
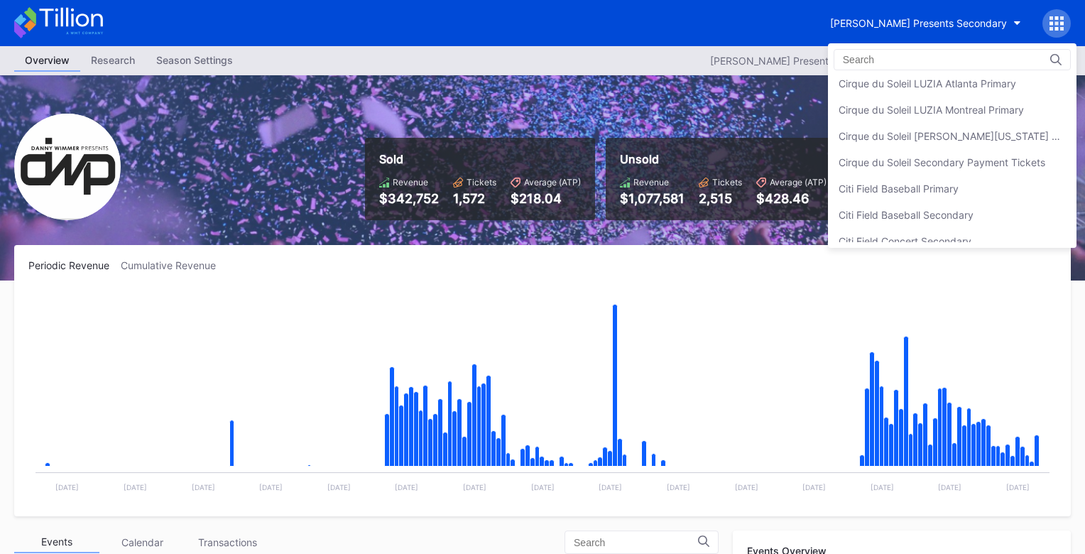
scroll to position [688, 0]
click at [917, 155] on div "Cirque du Soleil Secondary Payment Tickets" at bounding box center [952, 163] width 248 height 26
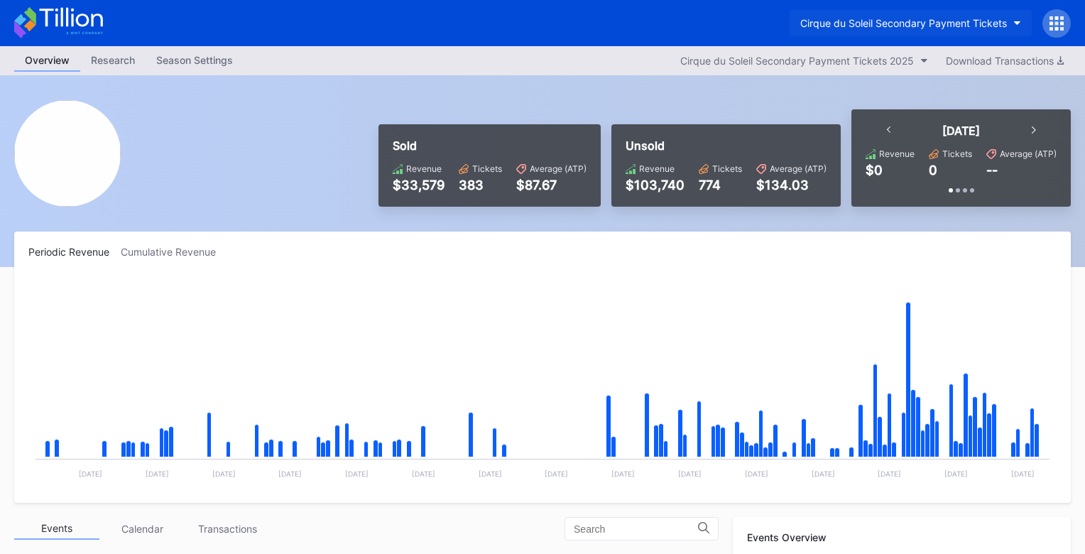
click at [895, 27] on div "Cirque du Soleil Secondary Payment Tickets" at bounding box center [903, 23] width 207 height 12
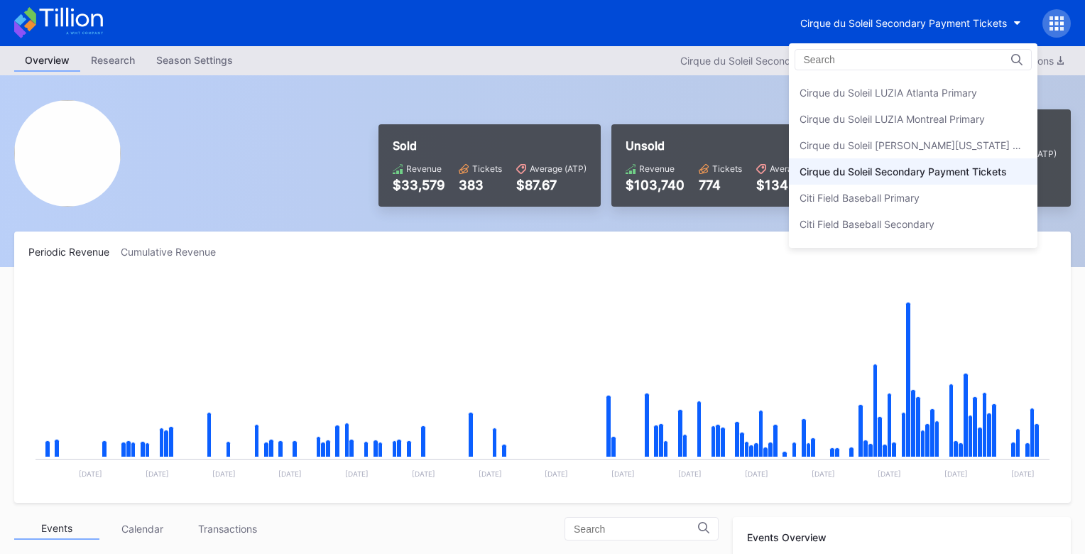
scroll to position [684, 0]
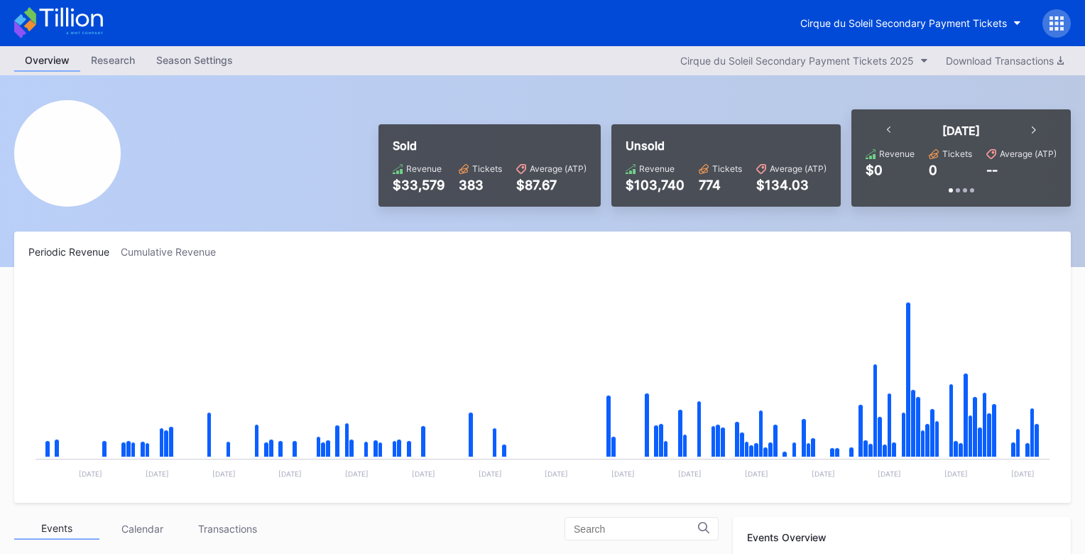
scroll to position [2353, 0]
click at [936, 11] on button "Cirque du Soleil Secondary Payment Tickets" at bounding box center [910, 23] width 242 height 26
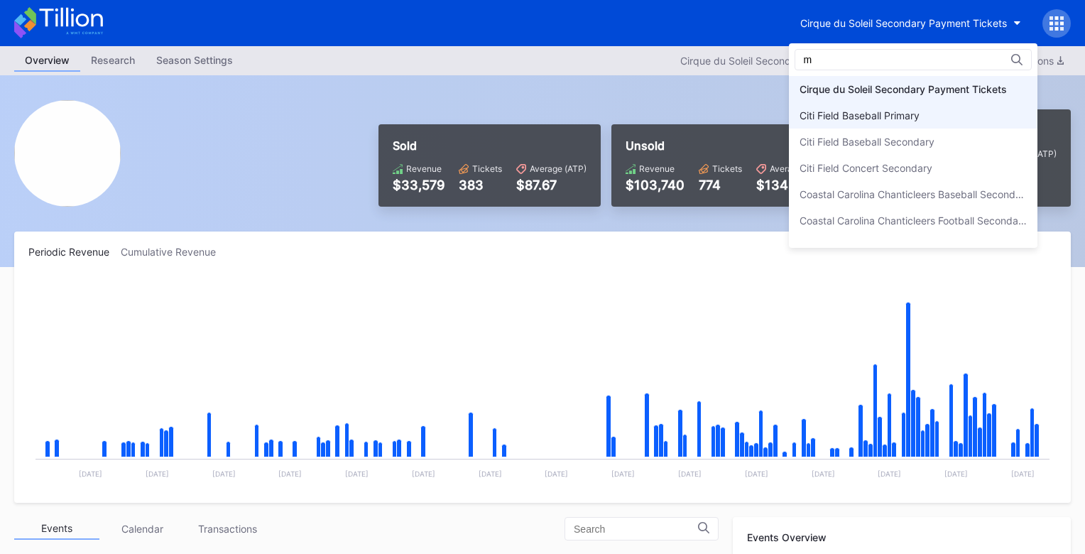
scroll to position [0, 0]
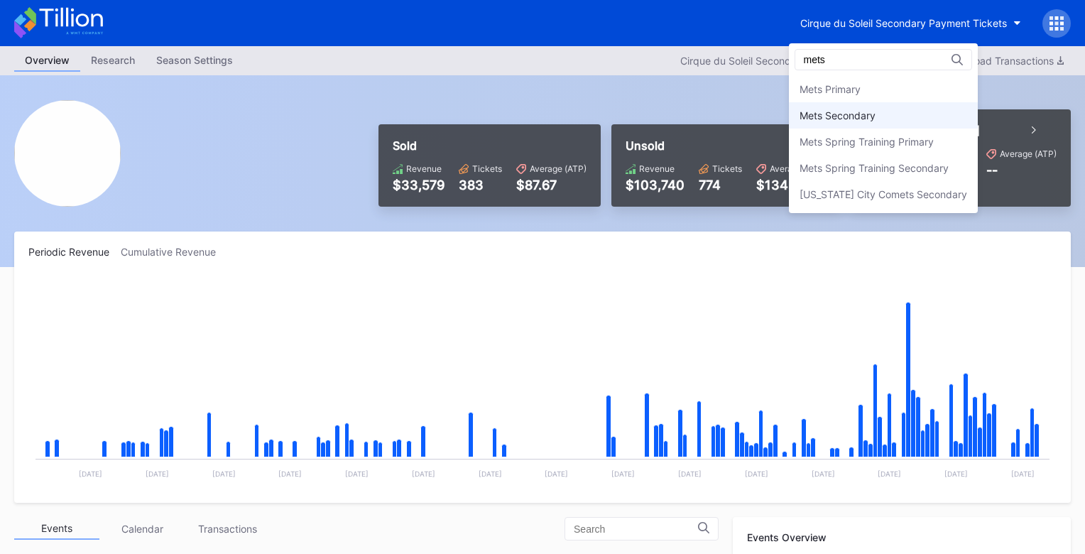
type input "mets"
click at [878, 122] on div "Mets Secondary" at bounding box center [883, 115] width 189 height 26
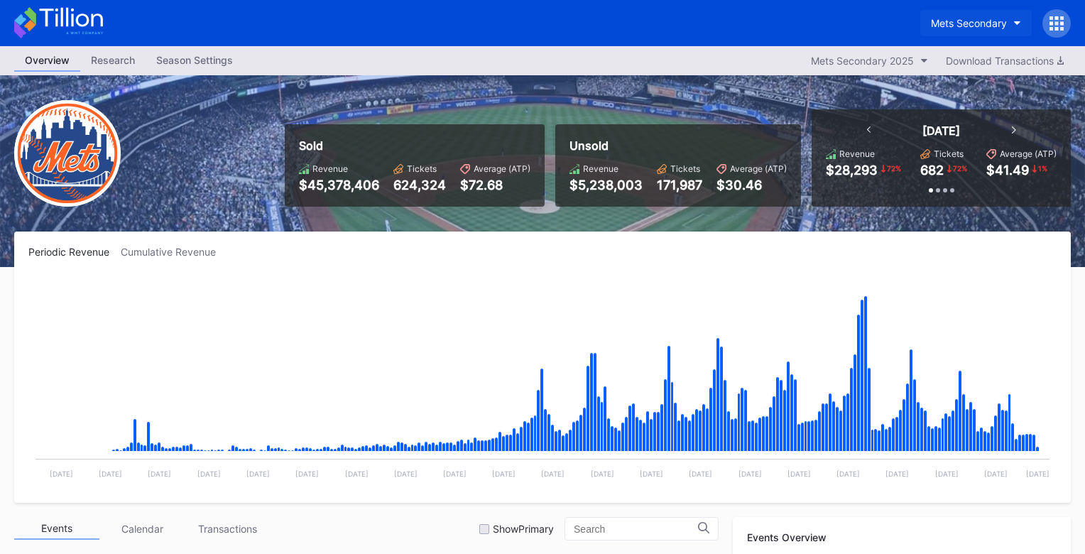
click at [953, 17] on div "Mets Secondary" at bounding box center [969, 23] width 76 height 12
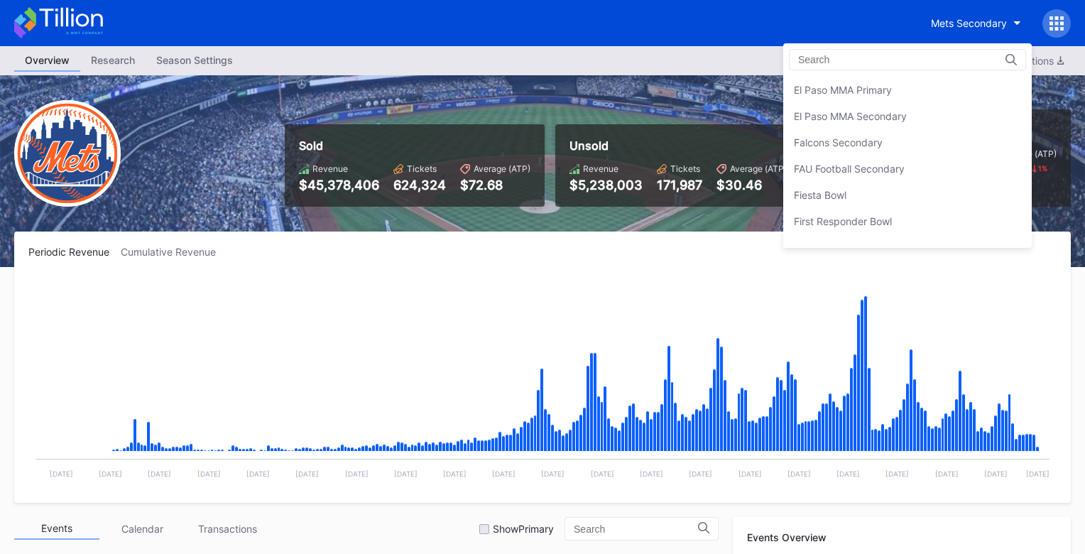
scroll to position [1440, 0]
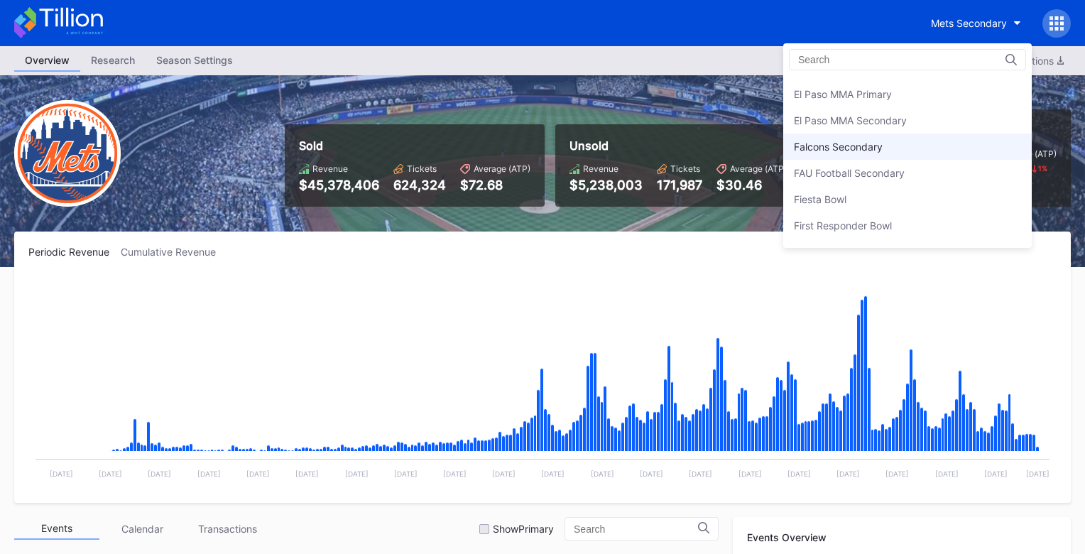
click at [884, 155] on div "Falcons Secondary" at bounding box center [907, 146] width 248 height 26
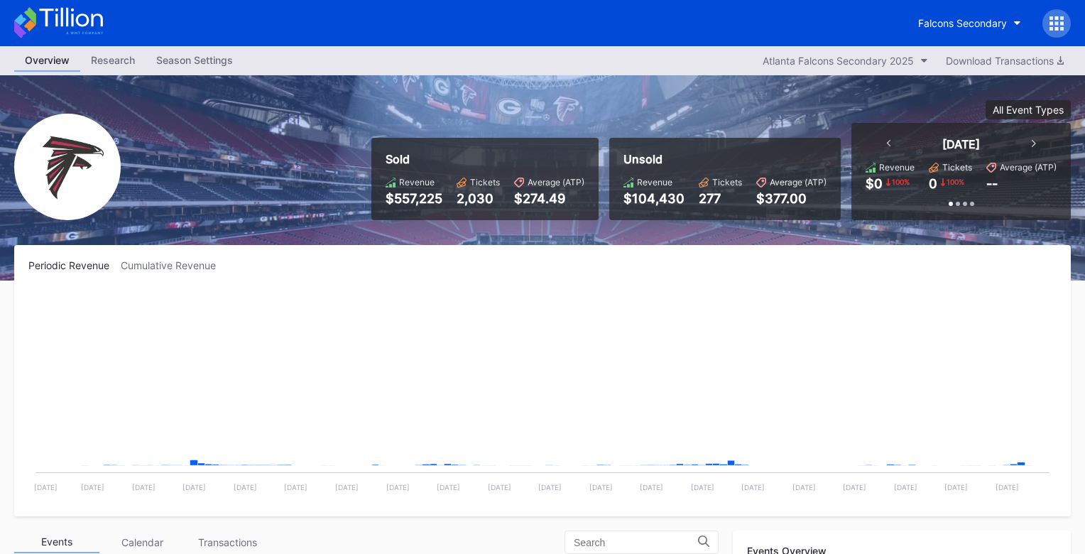
scroll to position [43, 0]
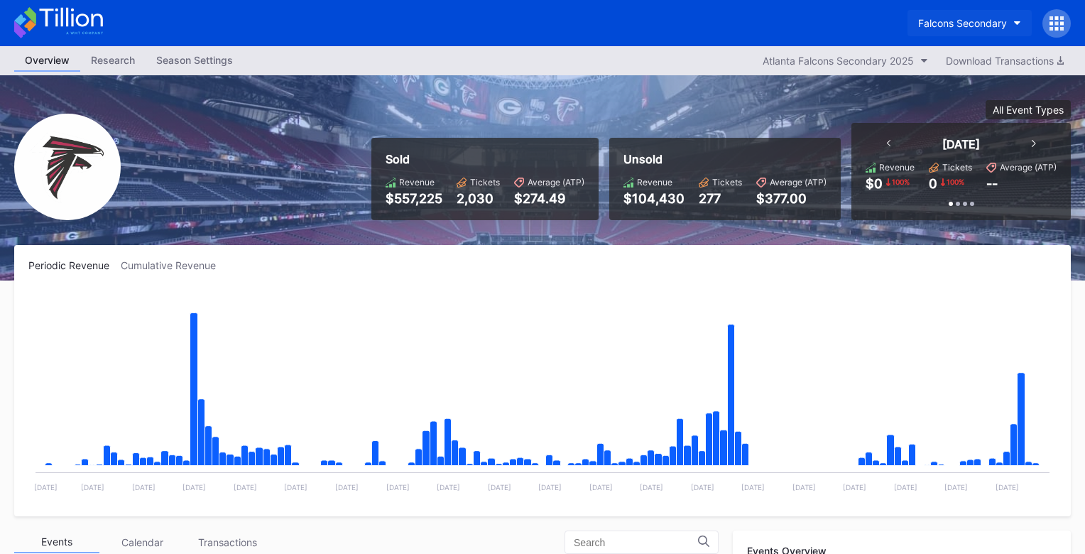
click at [946, 31] on button "Falcons Secondary" at bounding box center [969, 23] width 124 height 26
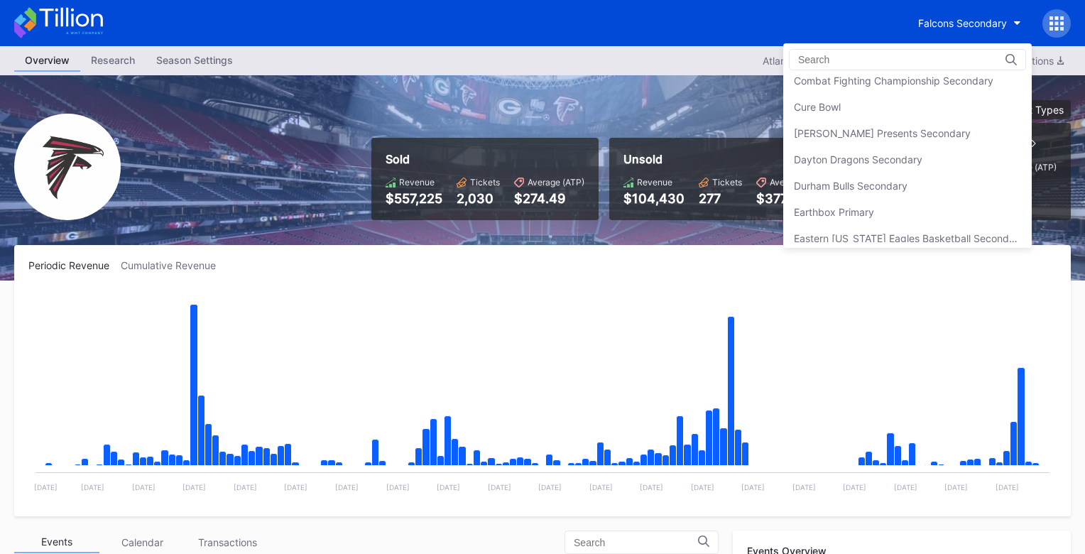
scroll to position [980, 0]
click at [916, 133] on div "[PERSON_NAME] Presents Secondary" at bounding box center [882, 134] width 177 height 12
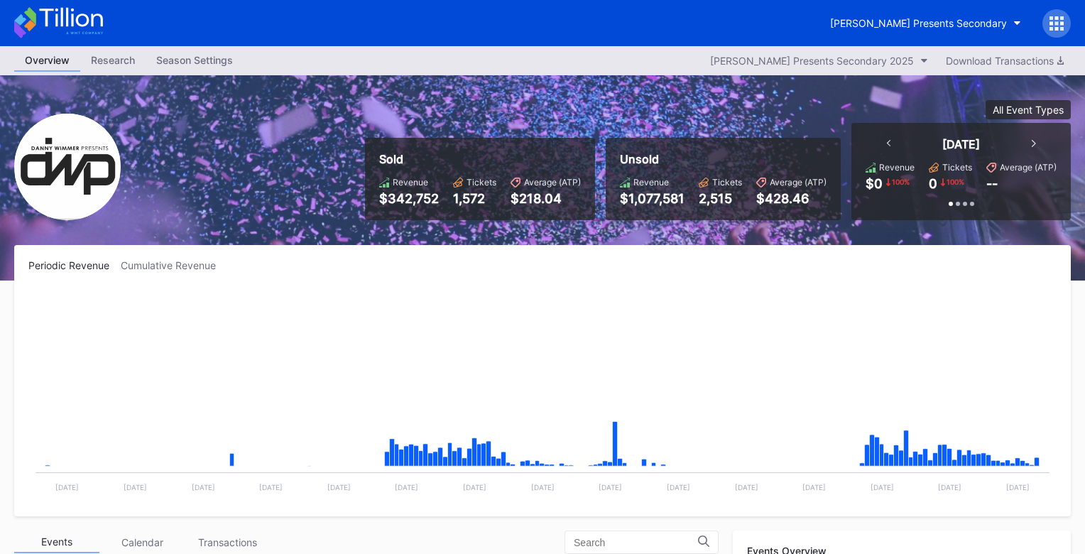
scroll to position [231, 0]
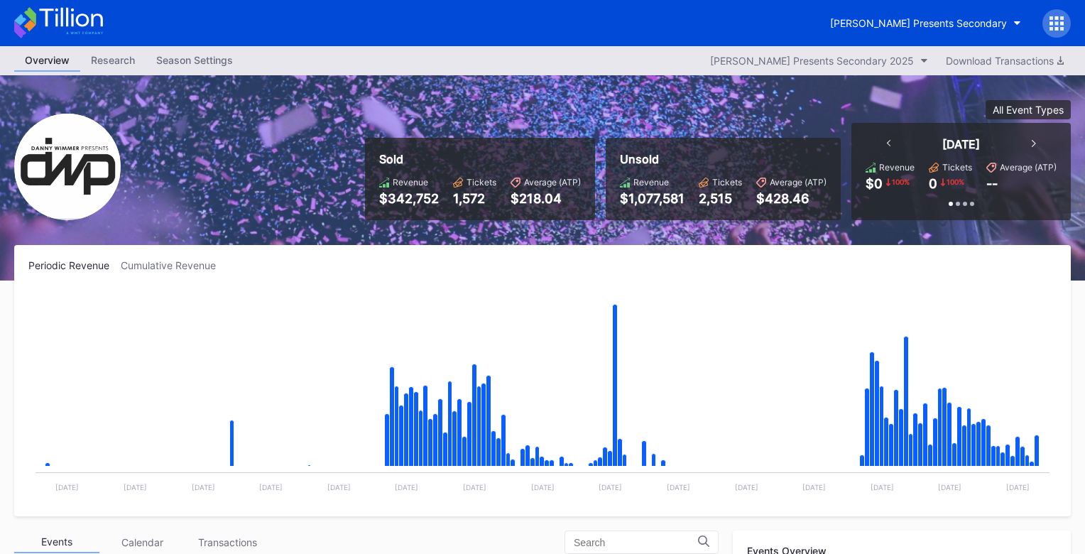
click at [96, 30] on icon at bounding box center [58, 22] width 89 height 31
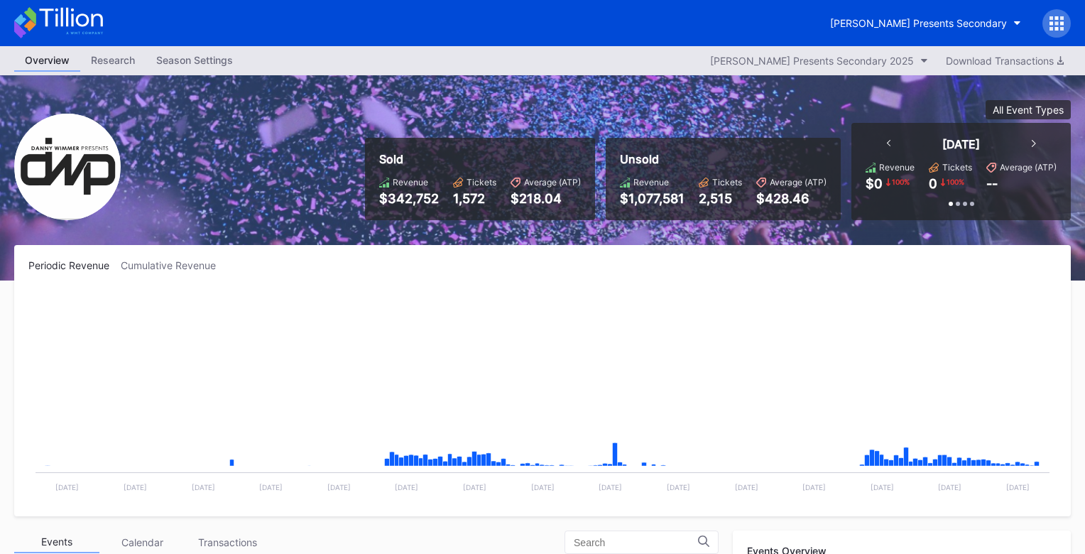
scroll to position [231, 0]
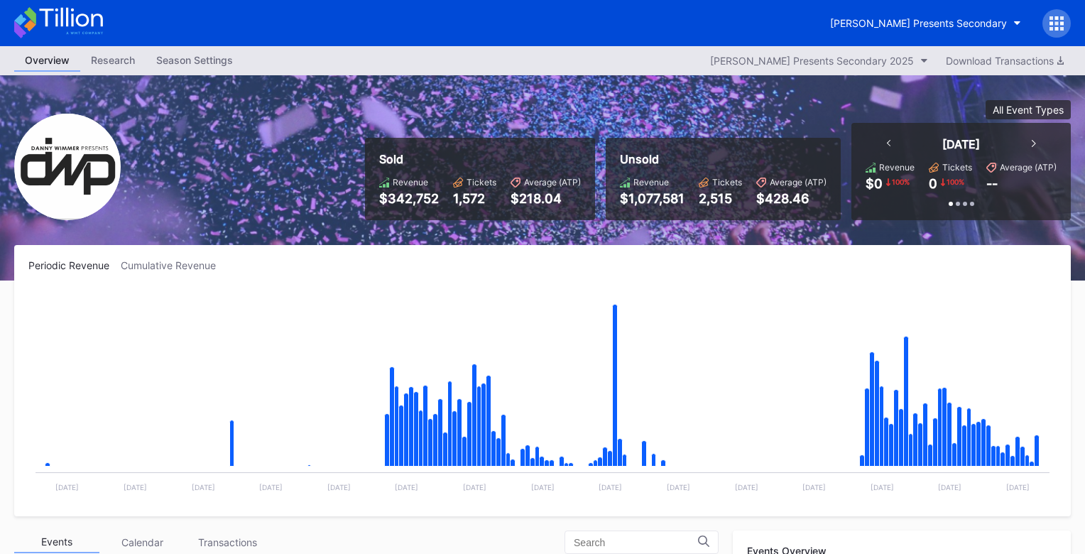
click at [901, 37] on div "[PERSON_NAME] Presents Secondary" at bounding box center [944, 23] width 251 height 28
click at [903, 31] on button "[PERSON_NAME] Presents Secondary" at bounding box center [925, 23] width 212 height 26
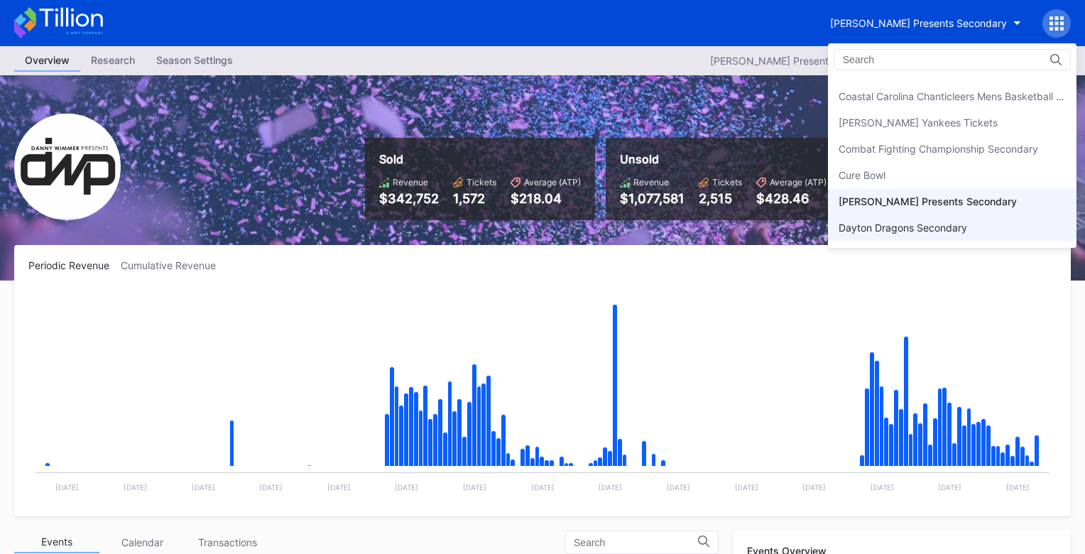
scroll to position [902, 0]
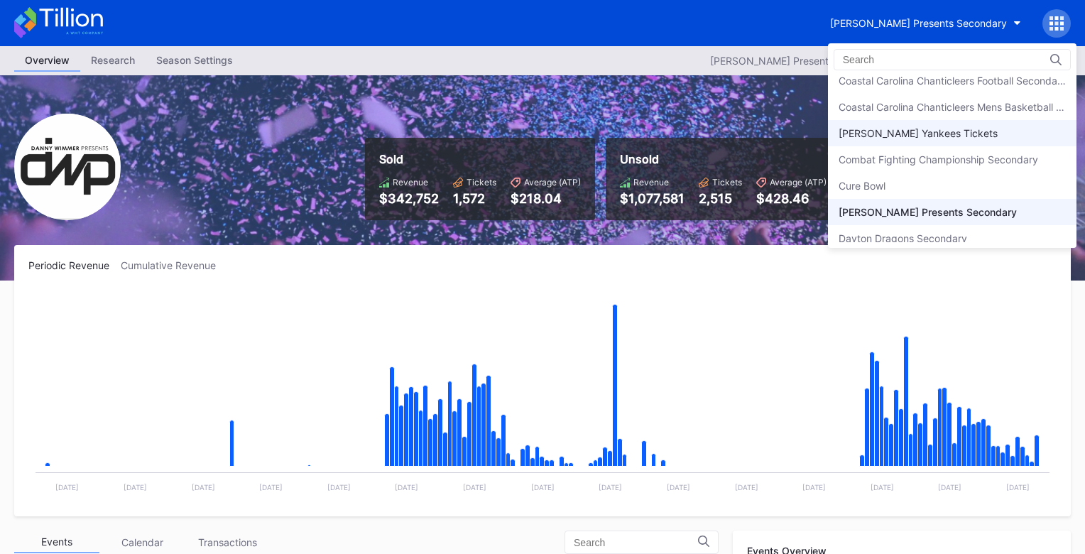
click at [898, 131] on div "[PERSON_NAME] Yankees Tickets" at bounding box center [917, 133] width 159 height 12
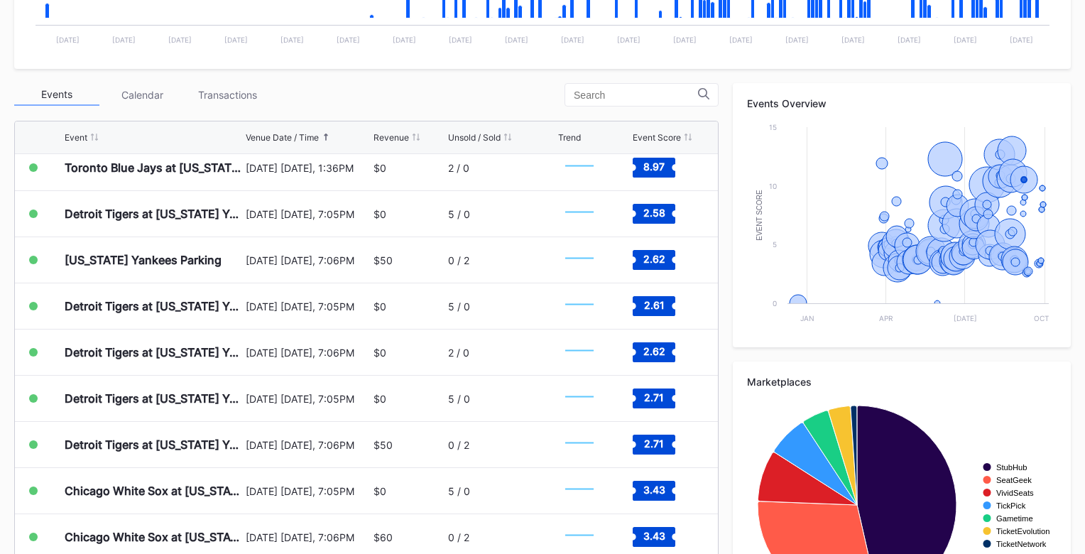
scroll to position [5872, 0]
